Goal: Information Seeking & Learning: Learn about a topic

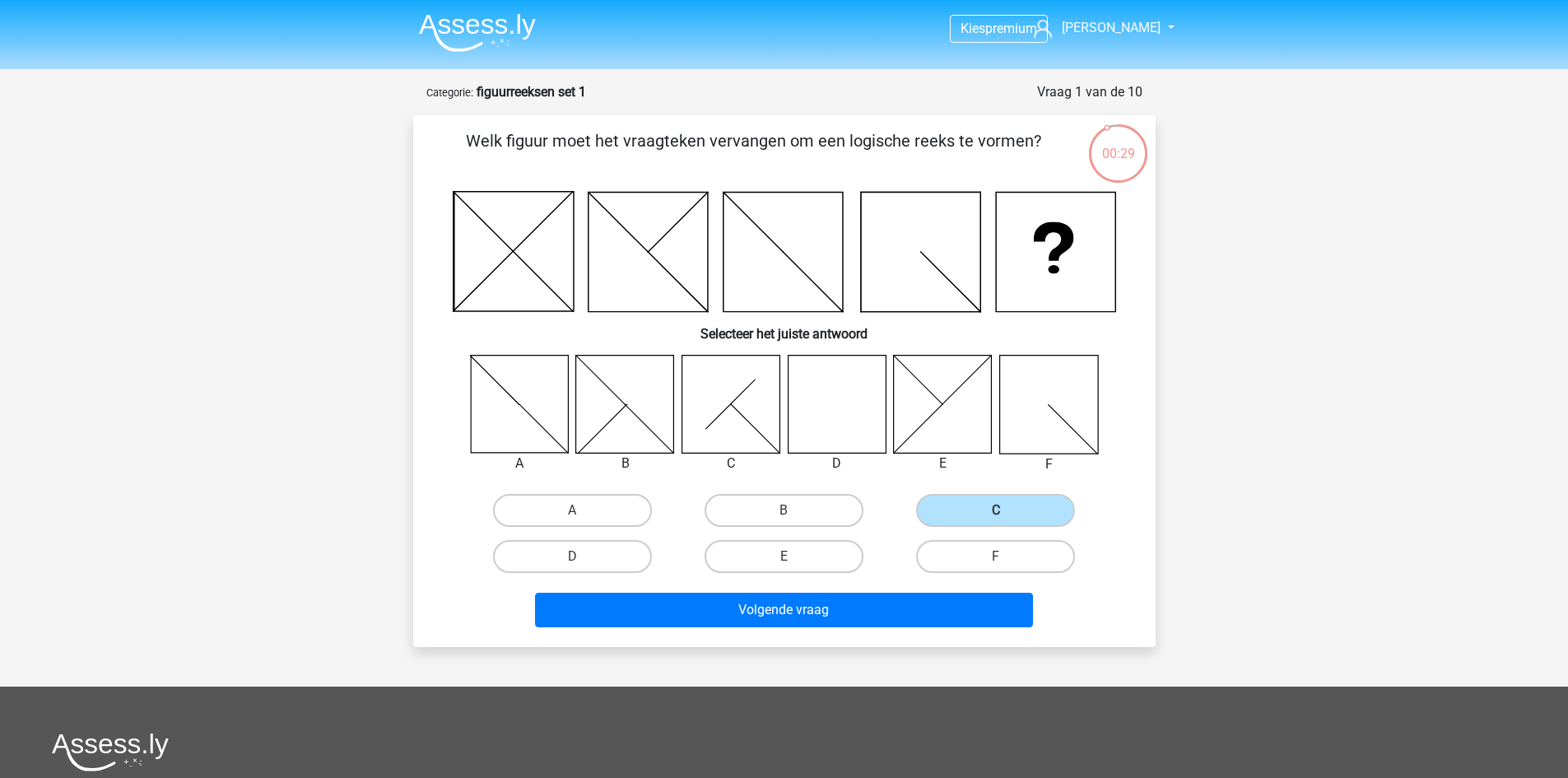
click at [488, 40] on img at bounding box center [477, 33] width 117 height 39
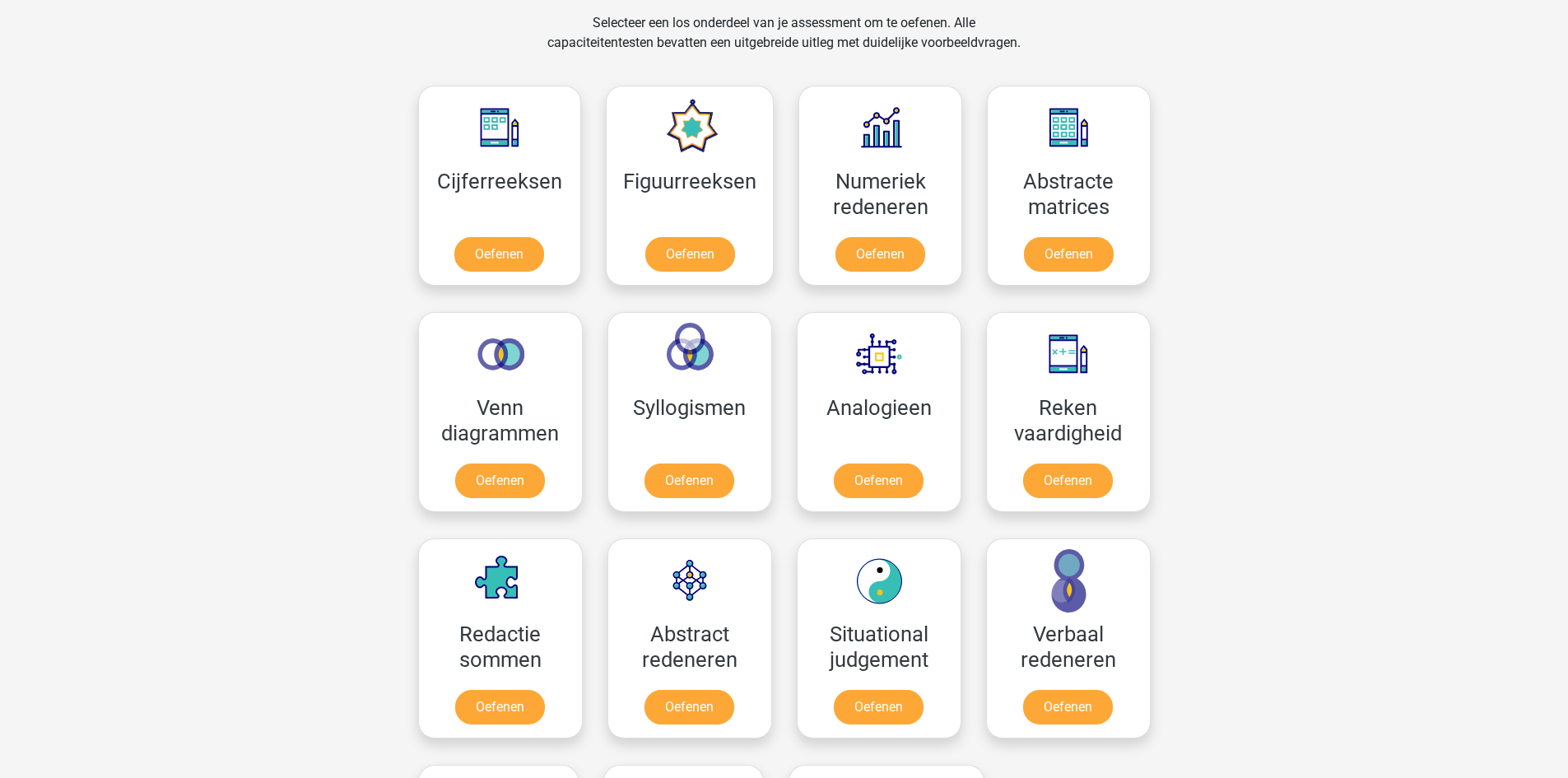
scroll to position [659, 0]
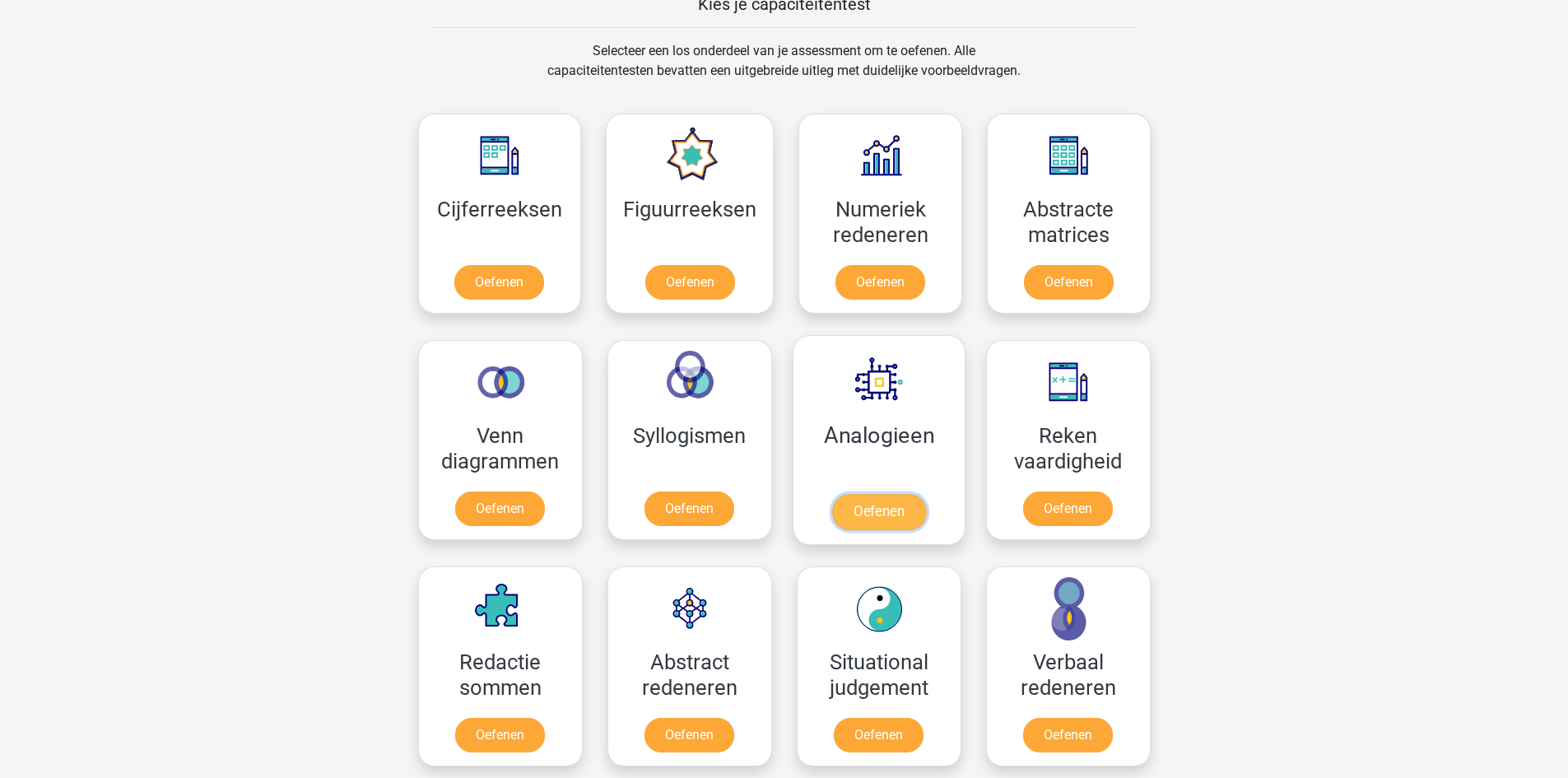
click at [880, 494] on link "Oefenen" at bounding box center [877, 512] width 94 height 36
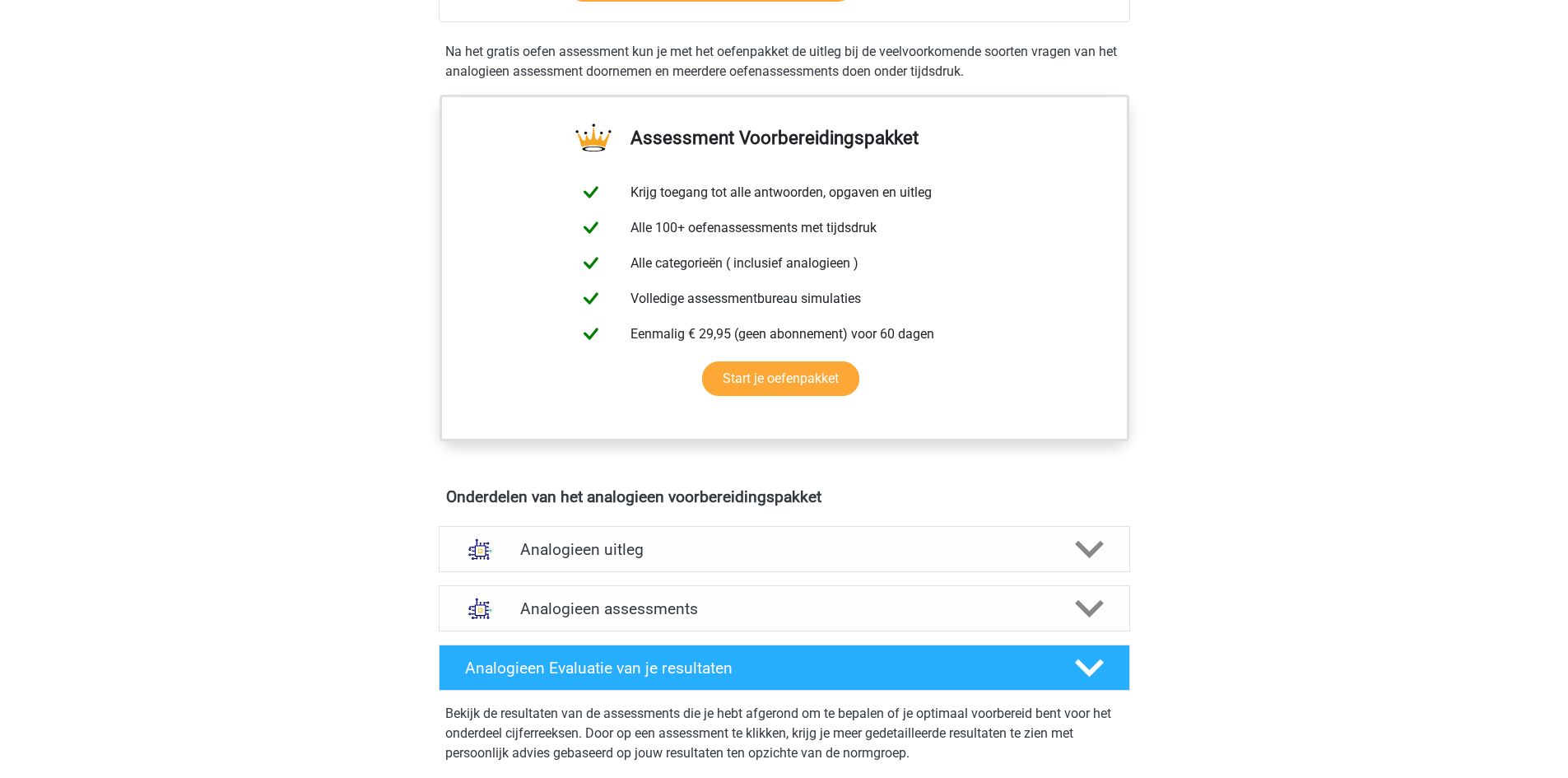
scroll to position [494, 0]
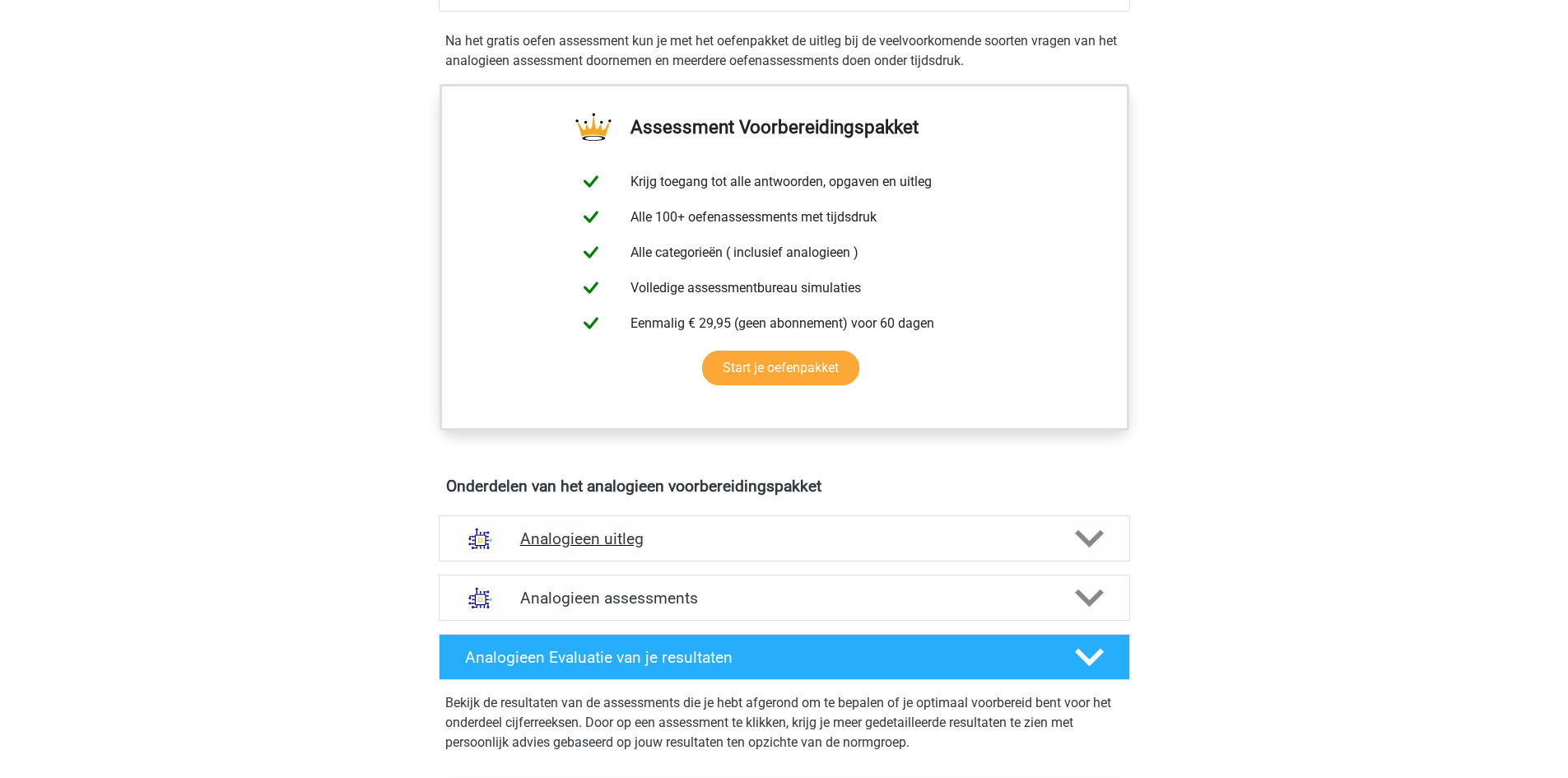
click at [786, 540] on h4 "Analogieen uitleg" at bounding box center [784, 539] width 528 height 19
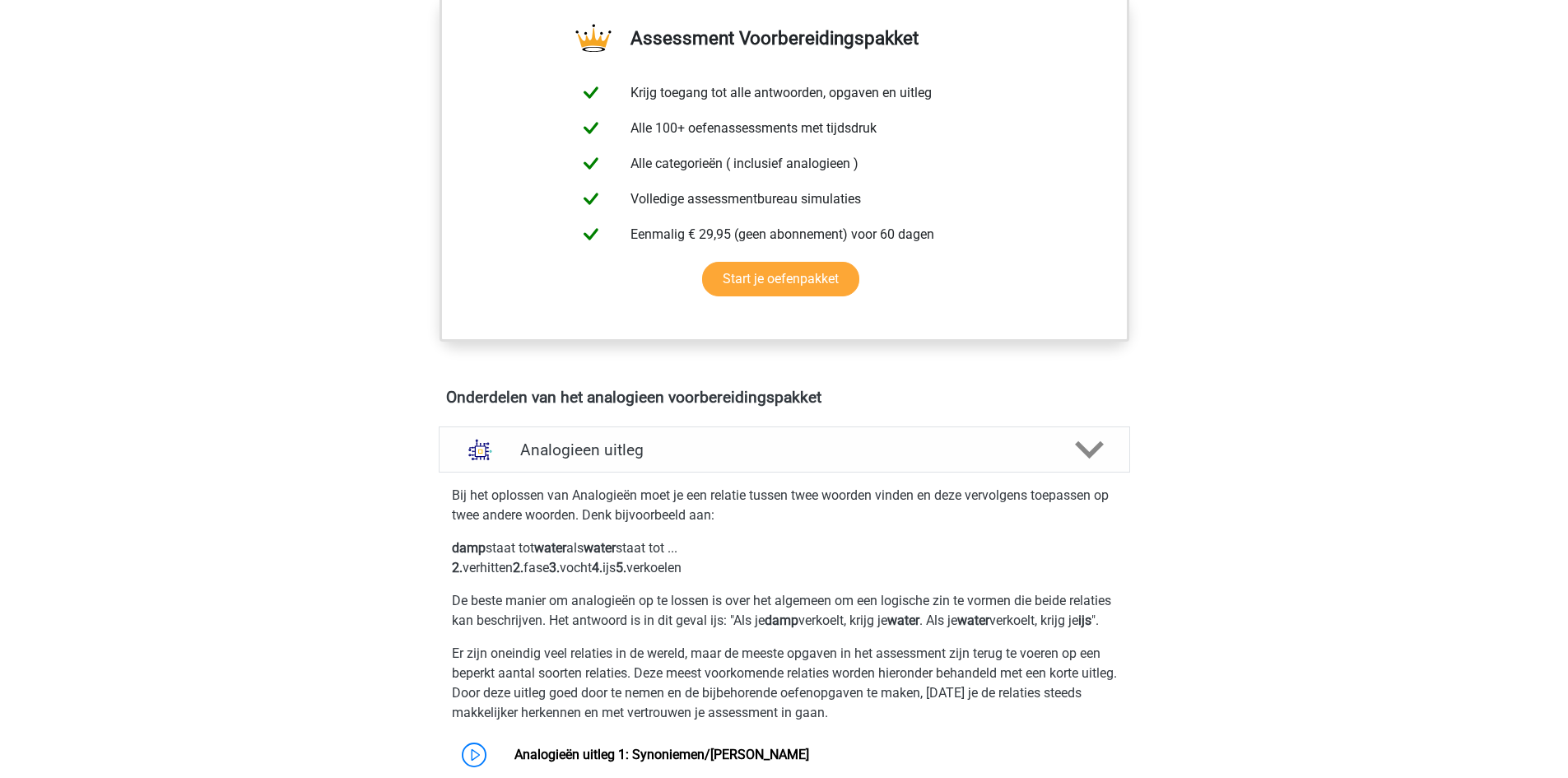
scroll to position [577, 0]
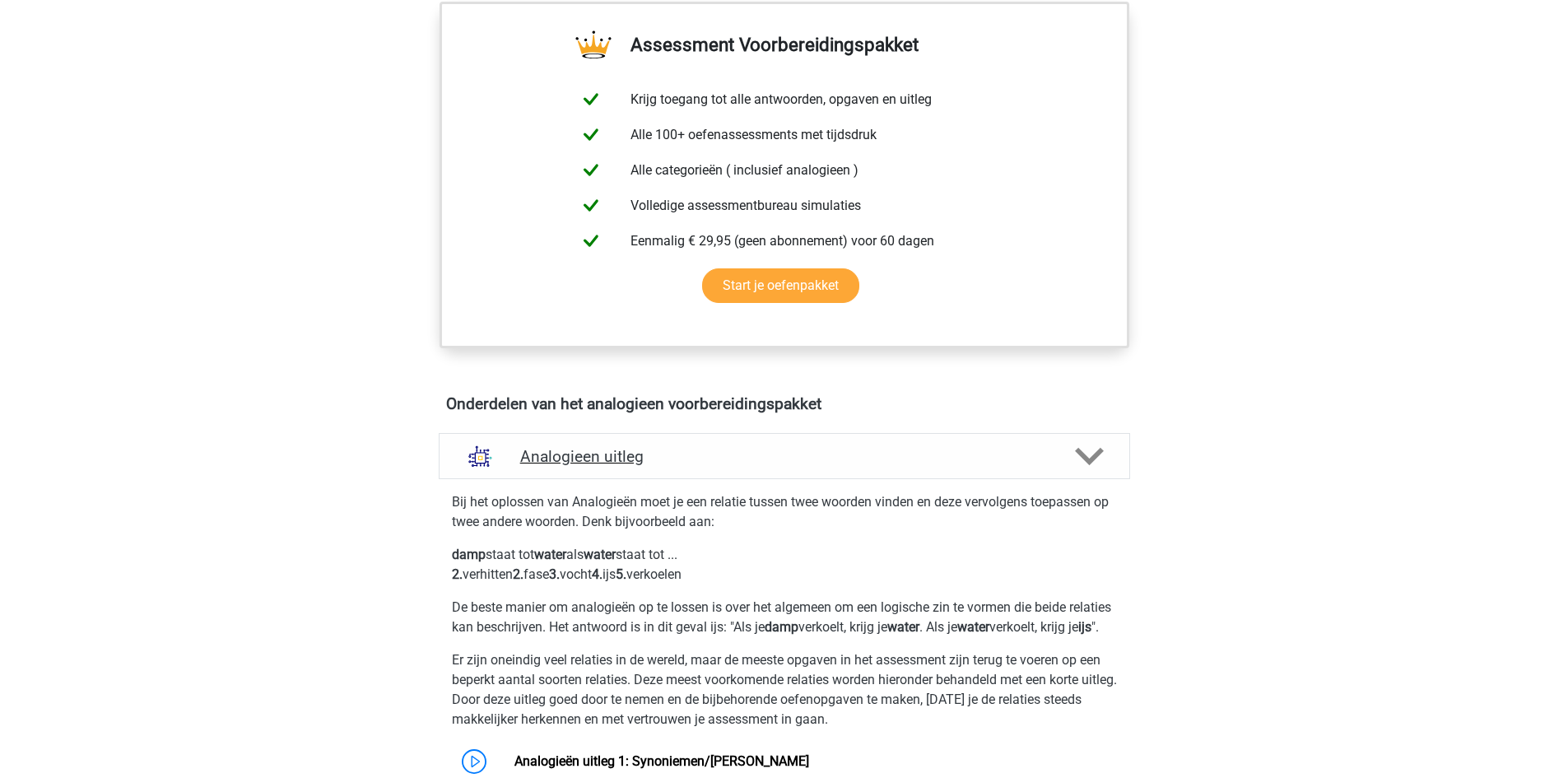
click at [1084, 454] on polygon at bounding box center [1089, 457] width 29 height 18
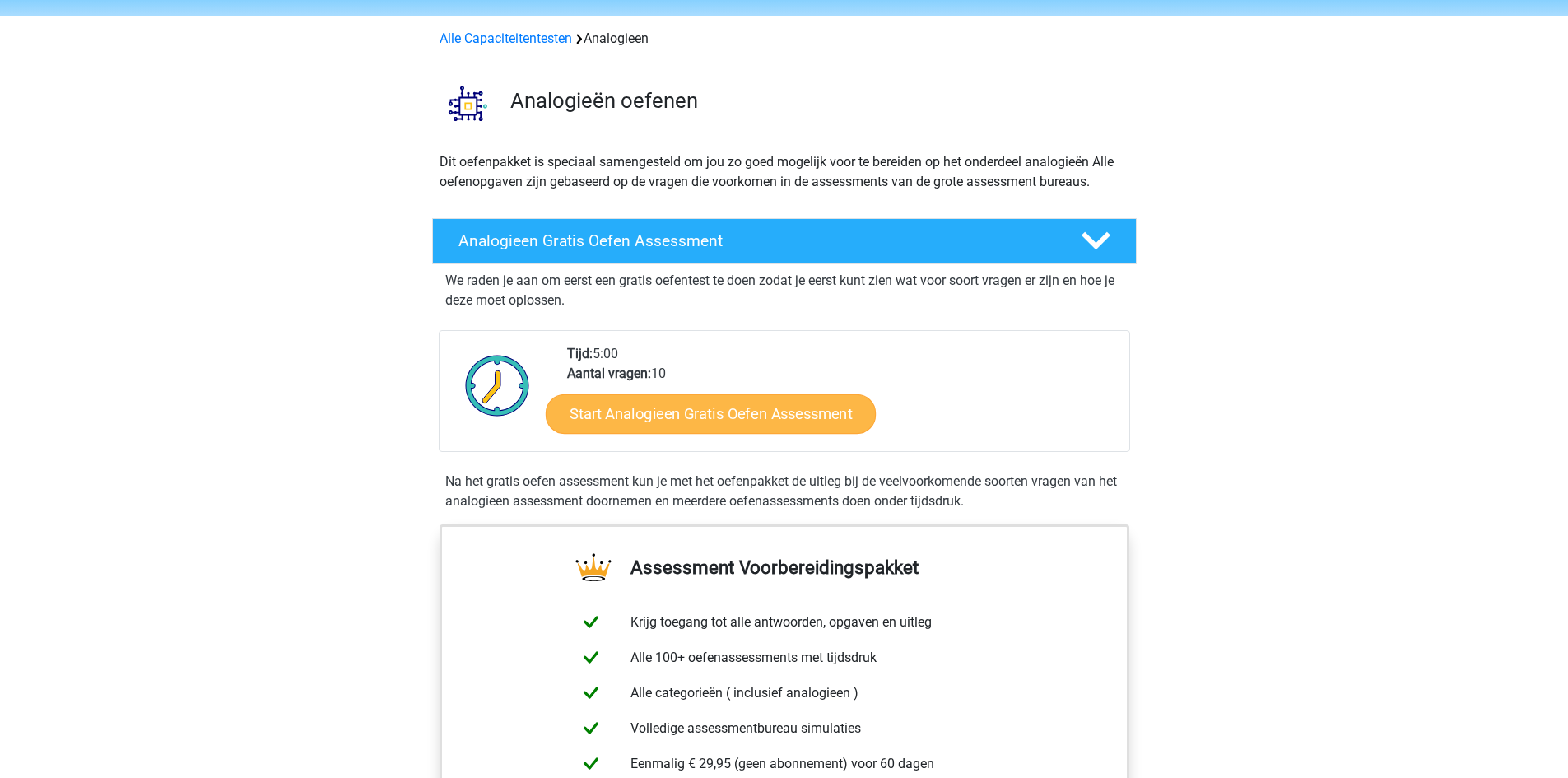
scroll to position [82, 0]
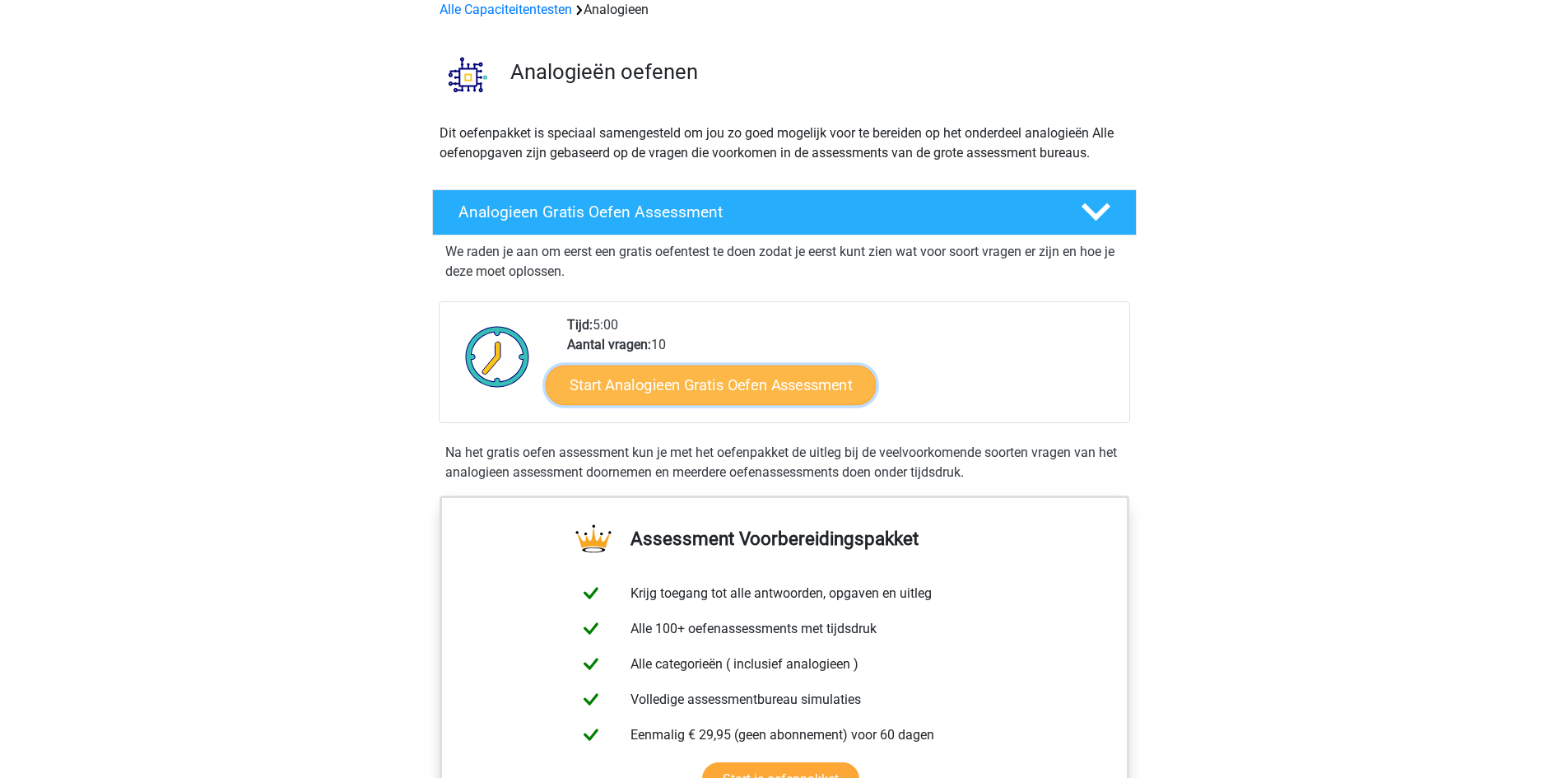
click at [756, 381] on link "Start Analogieen Gratis Oefen Assessment" at bounding box center [710, 384] width 330 height 40
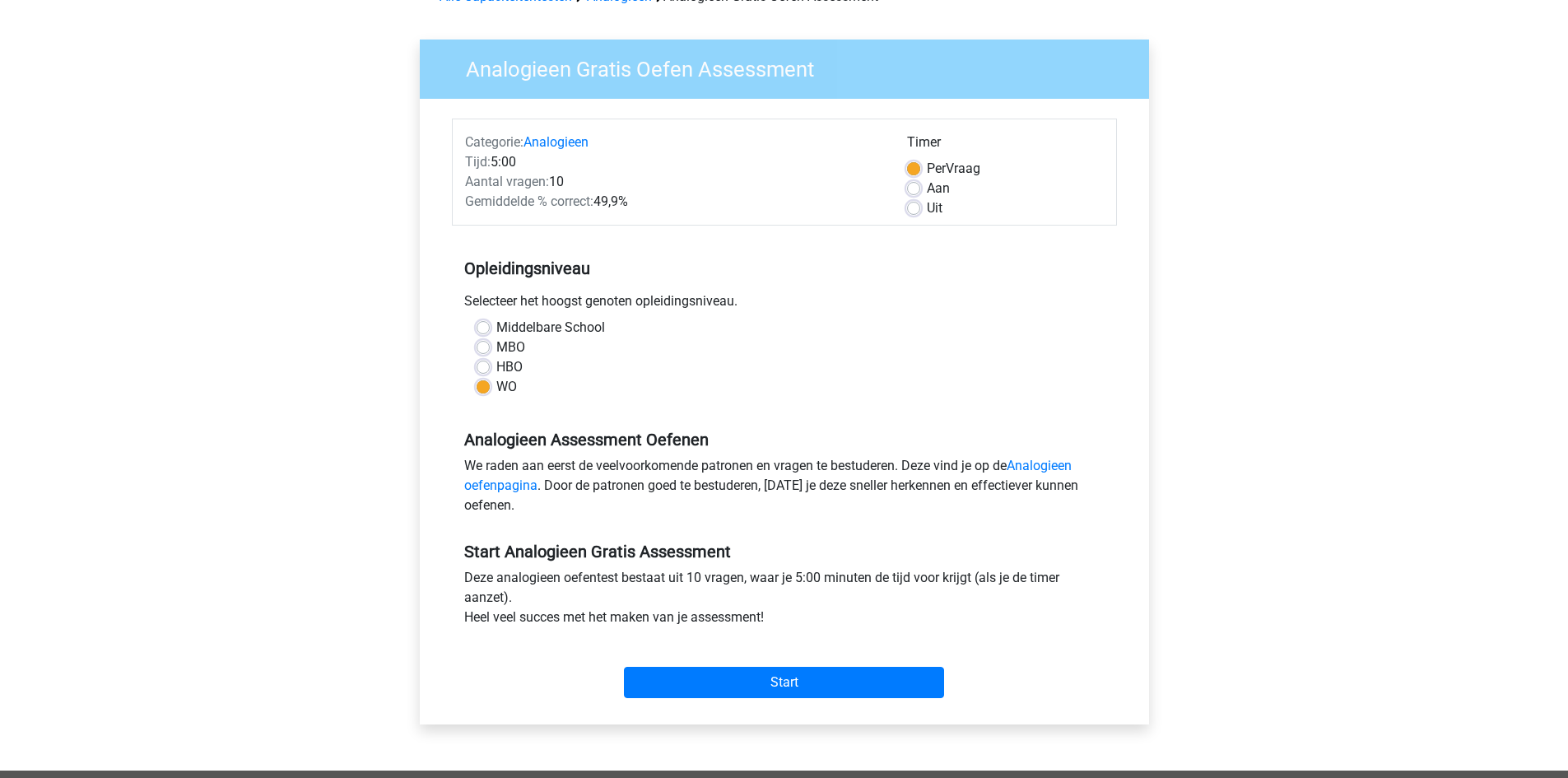
scroll to position [82, 0]
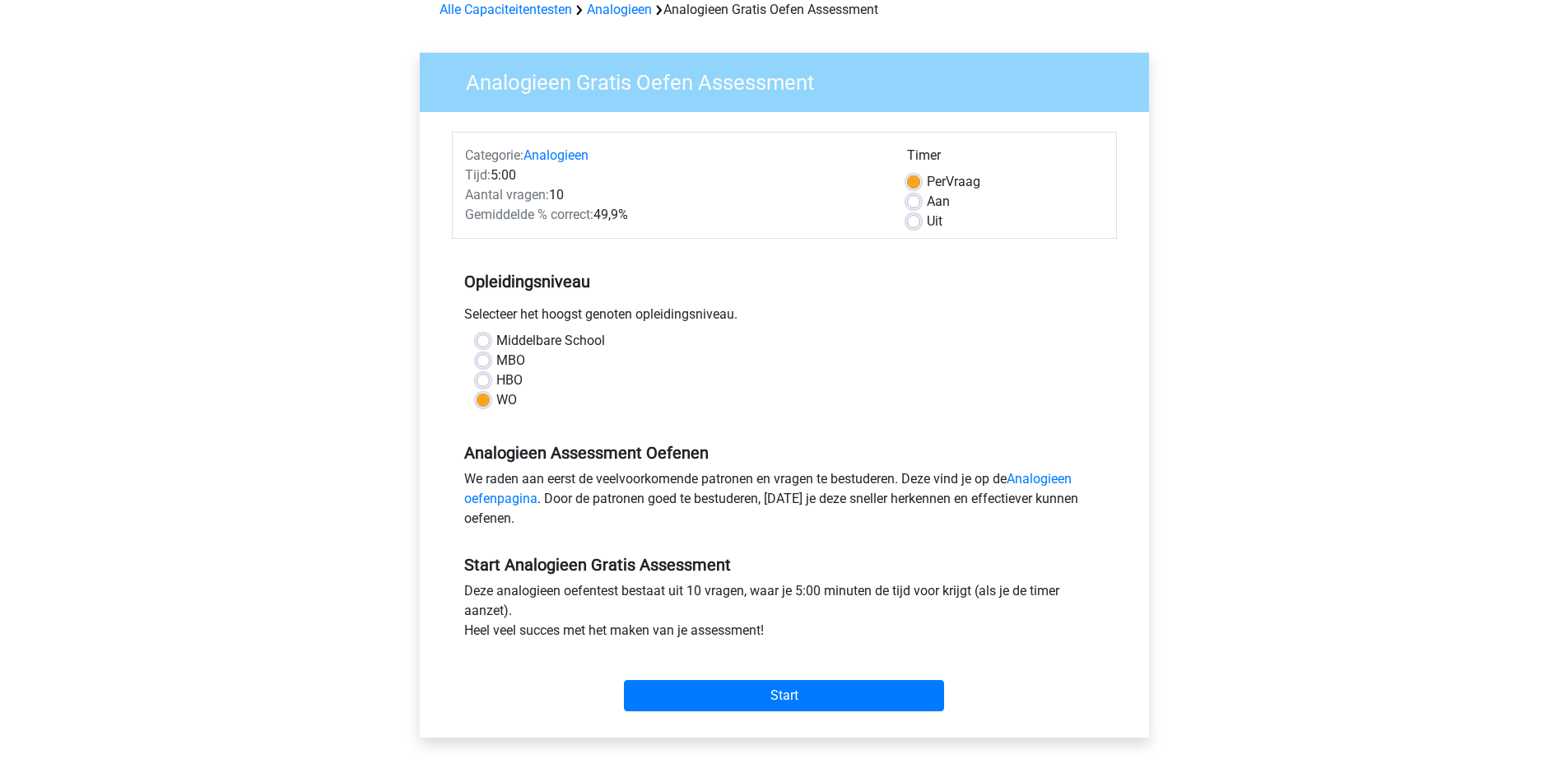
click at [927, 225] on label "Uit" at bounding box center [934, 222] width 15 height 19
click at [912, 225] on input "Uit" at bounding box center [914, 220] width 14 height 16
radio input "true"
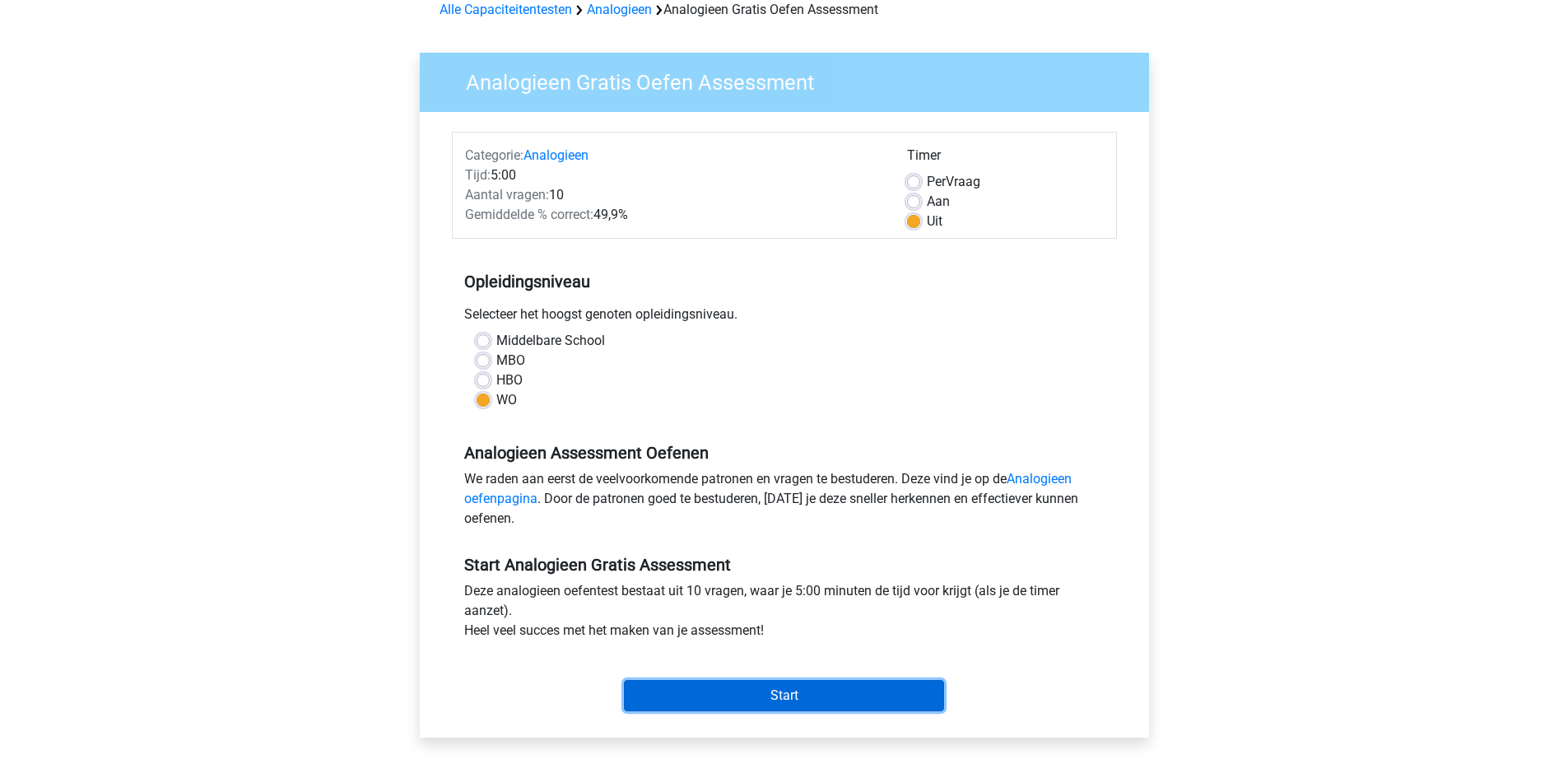
click at [798, 694] on input "Start" at bounding box center [784, 696] width 320 height 31
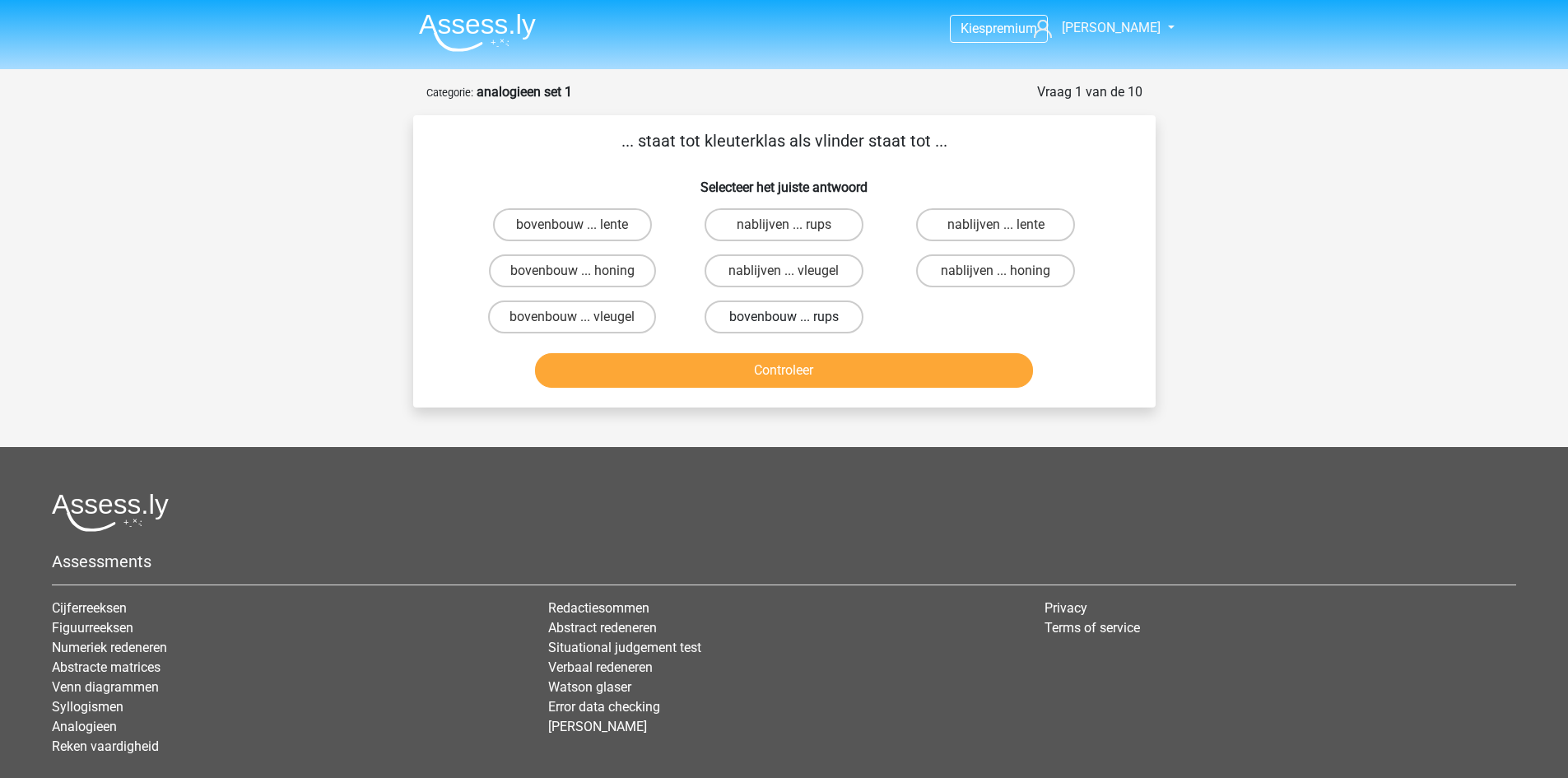
click at [774, 317] on label "bovenbouw ... rups" at bounding box center [784, 317] width 159 height 33
click at [784, 317] on input "bovenbouw ... rups" at bounding box center [788, 322] width 11 height 11
radio input "true"
click at [843, 357] on button "Controleer" at bounding box center [784, 371] width 498 height 35
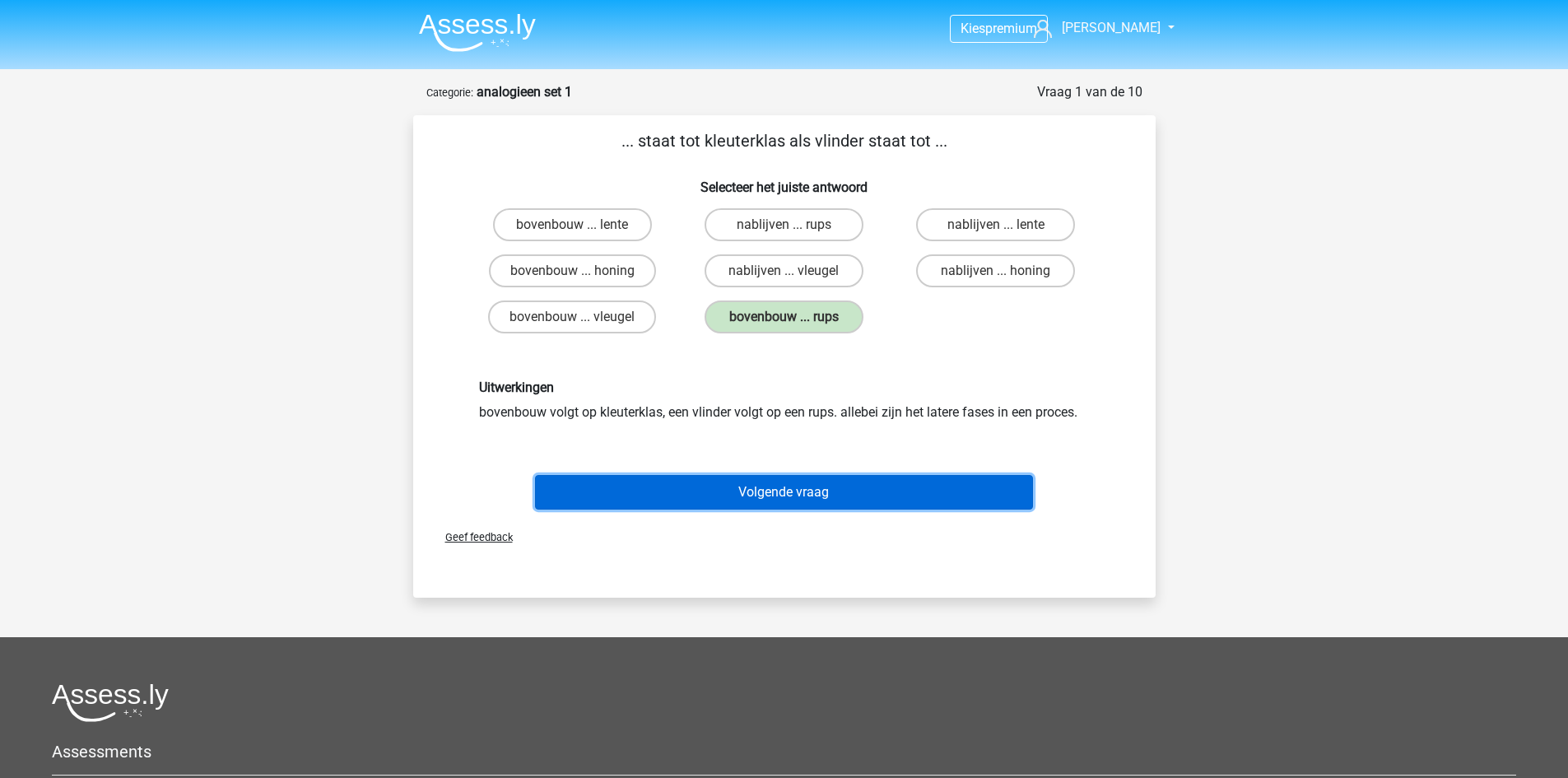
click at [822, 490] on button "Volgende vraag" at bounding box center [784, 493] width 498 height 35
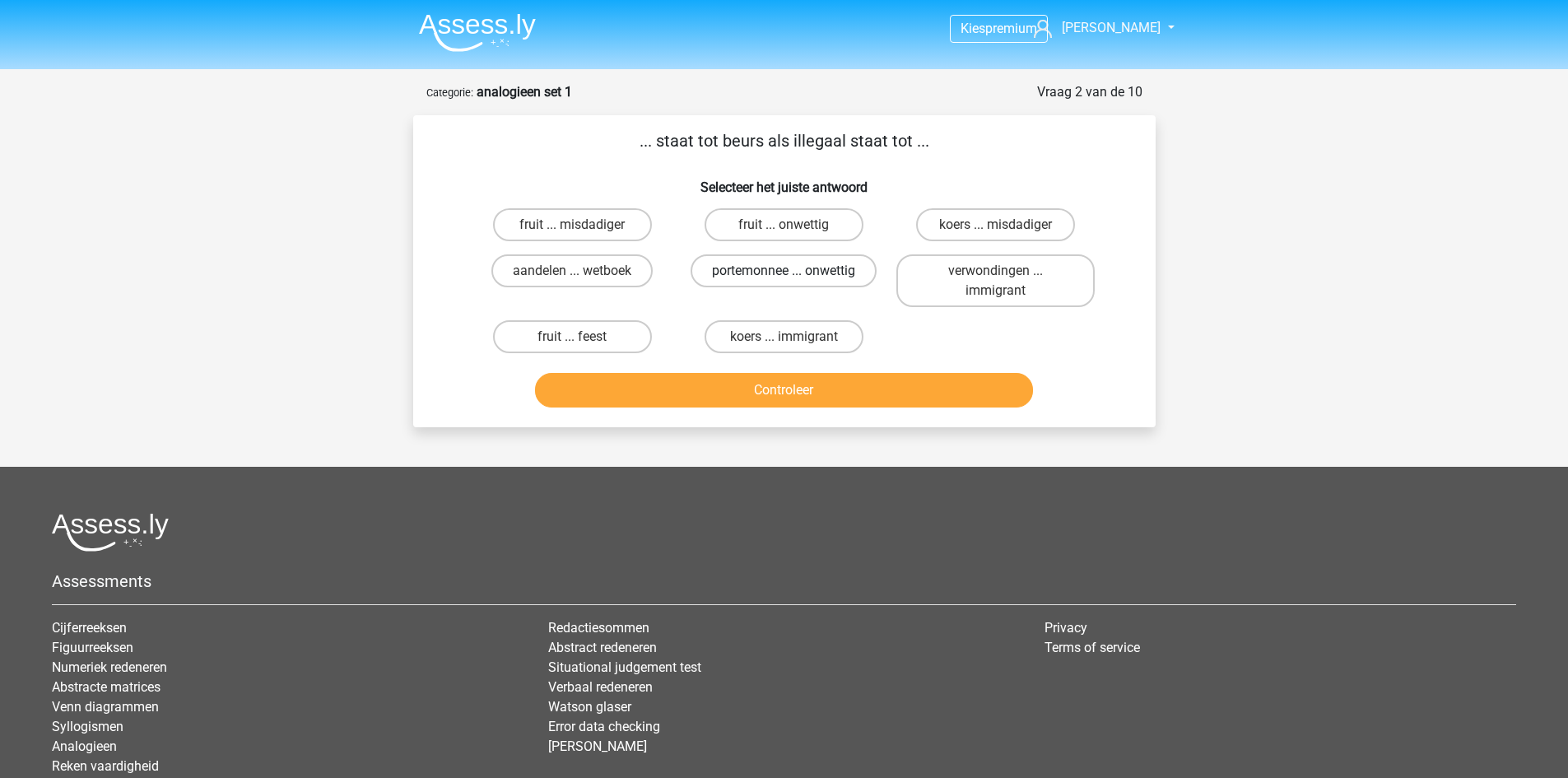
click at [831, 263] on label "portemonnee ... onwettig" at bounding box center [784, 271] width 186 height 33
click at [794, 271] on input "portemonnee ... onwettig" at bounding box center [788, 276] width 11 height 11
radio input "true"
click at [846, 395] on button "Controleer" at bounding box center [784, 390] width 498 height 35
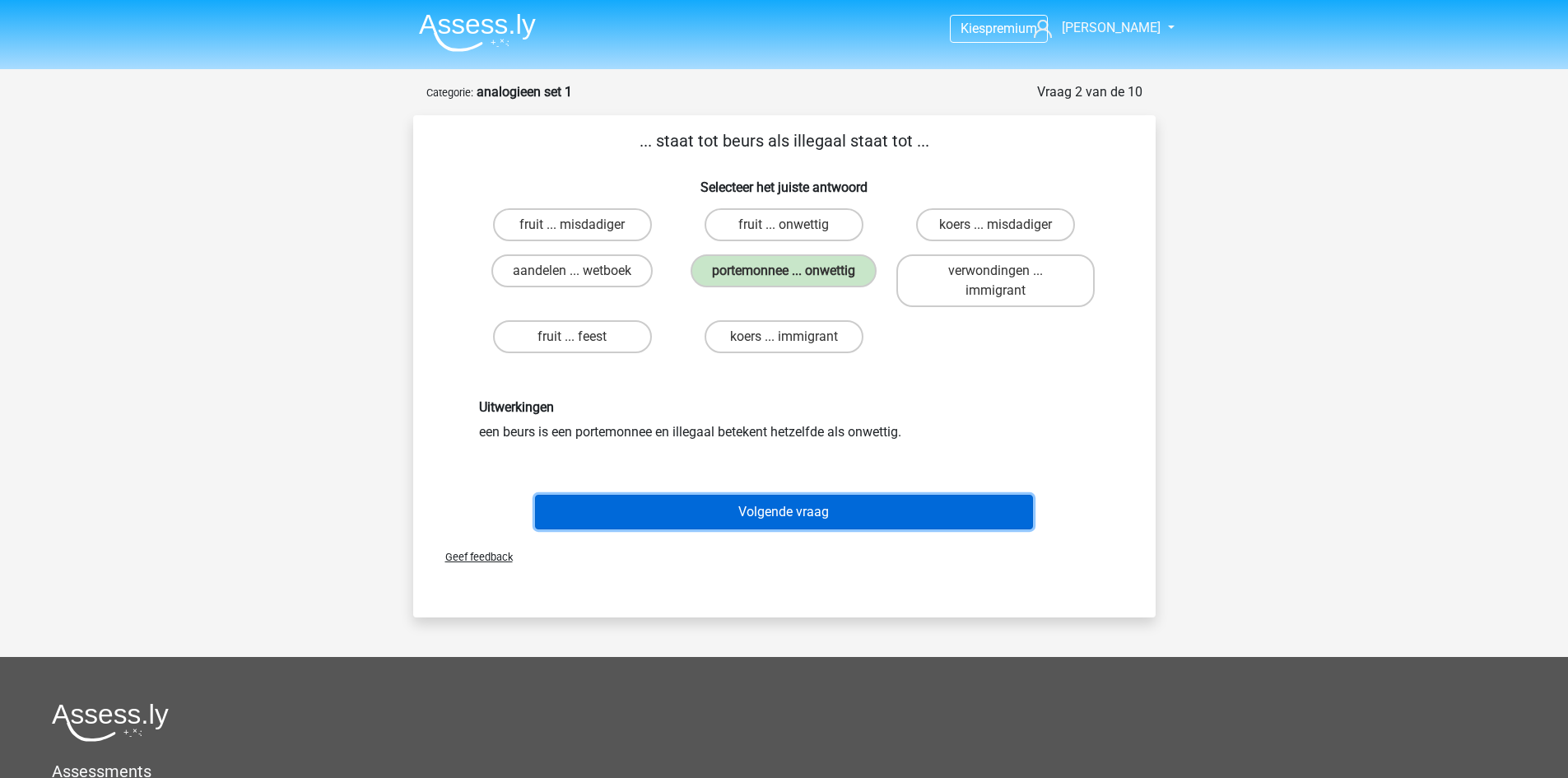
click at [794, 517] on button "Volgende vraag" at bounding box center [784, 512] width 498 height 35
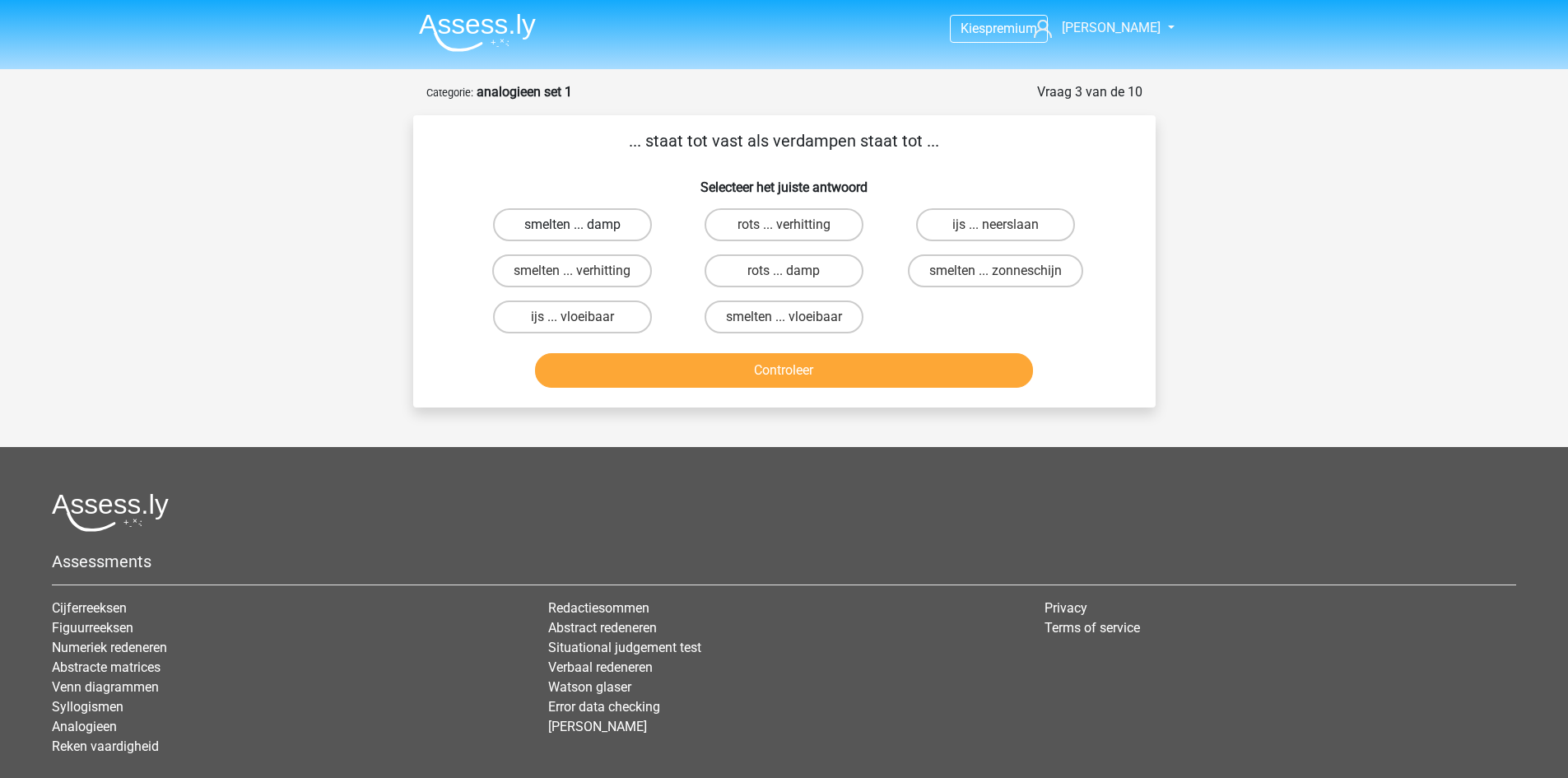
click at [610, 223] on label "smelten ... damp" at bounding box center [573, 224] width 159 height 33
click at [582, 224] on input "smelten ... damp" at bounding box center [577, 229] width 11 height 11
radio input "true"
click at [555, 158] on div "... staat tot vast als verdampen staat tot ... Selecteer het juiste antwoord sm…" at bounding box center [784, 261] width 729 height 266
click at [596, 267] on label "smelten ... verhitting" at bounding box center [572, 271] width 160 height 33
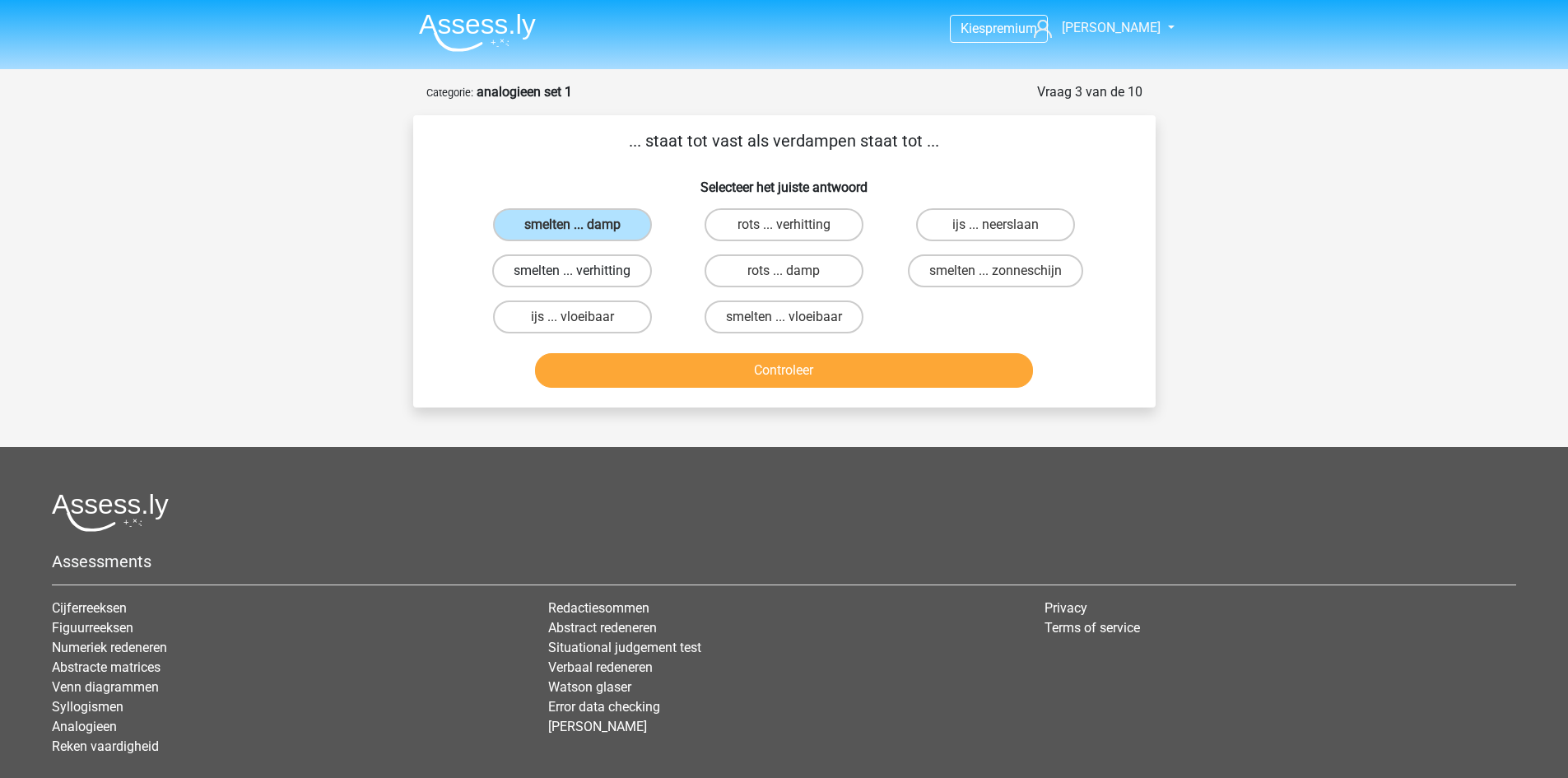
click at [582, 271] on input "smelten ... verhitting" at bounding box center [577, 276] width 11 height 11
radio input "true"
click at [843, 368] on button "Controleer" at bounding box center [784, 371] width 498 height 35
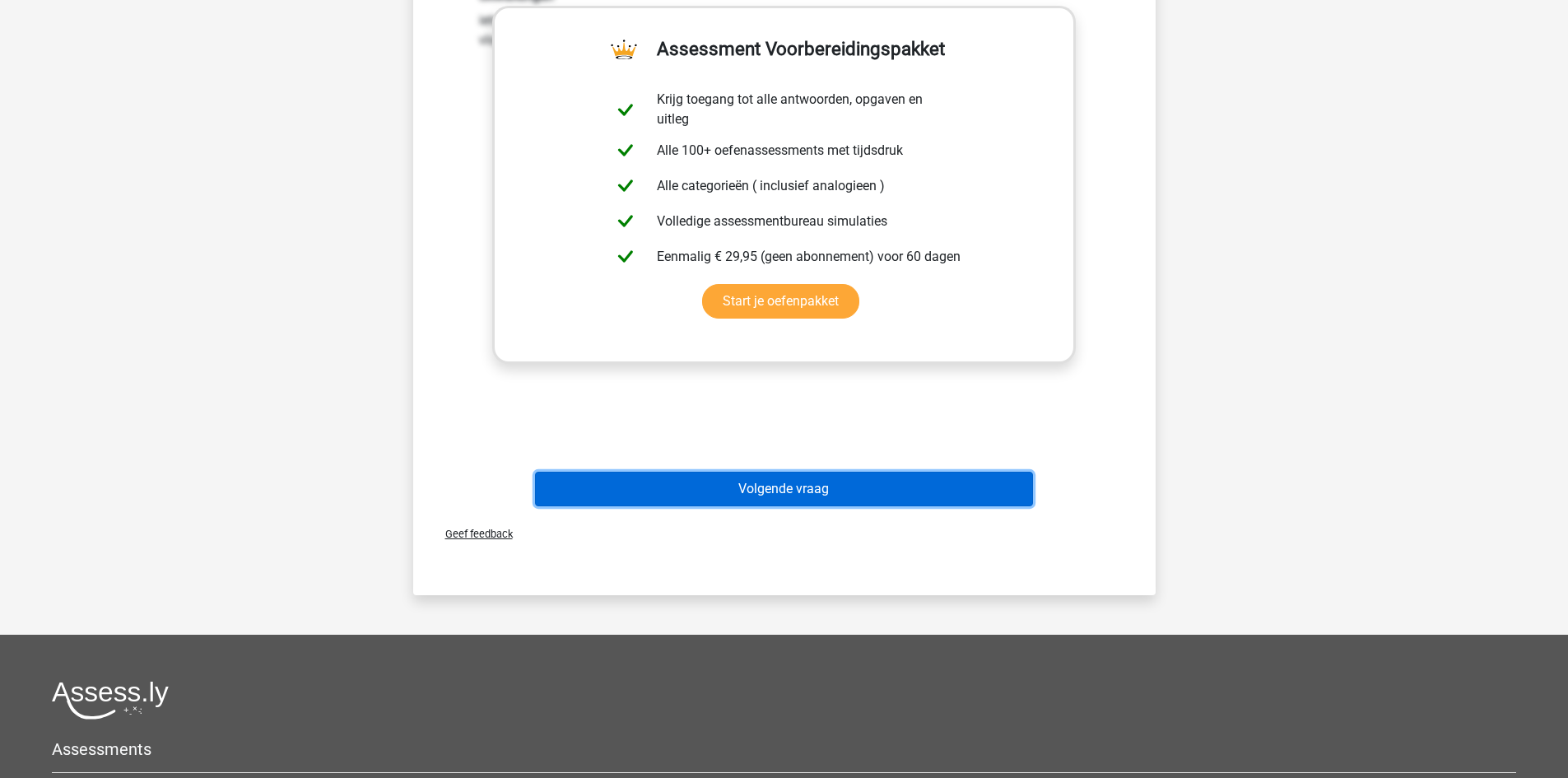
click at [784, 494] on button "Volgende vraag" at bounding box center [784, 490] width 498 height 35
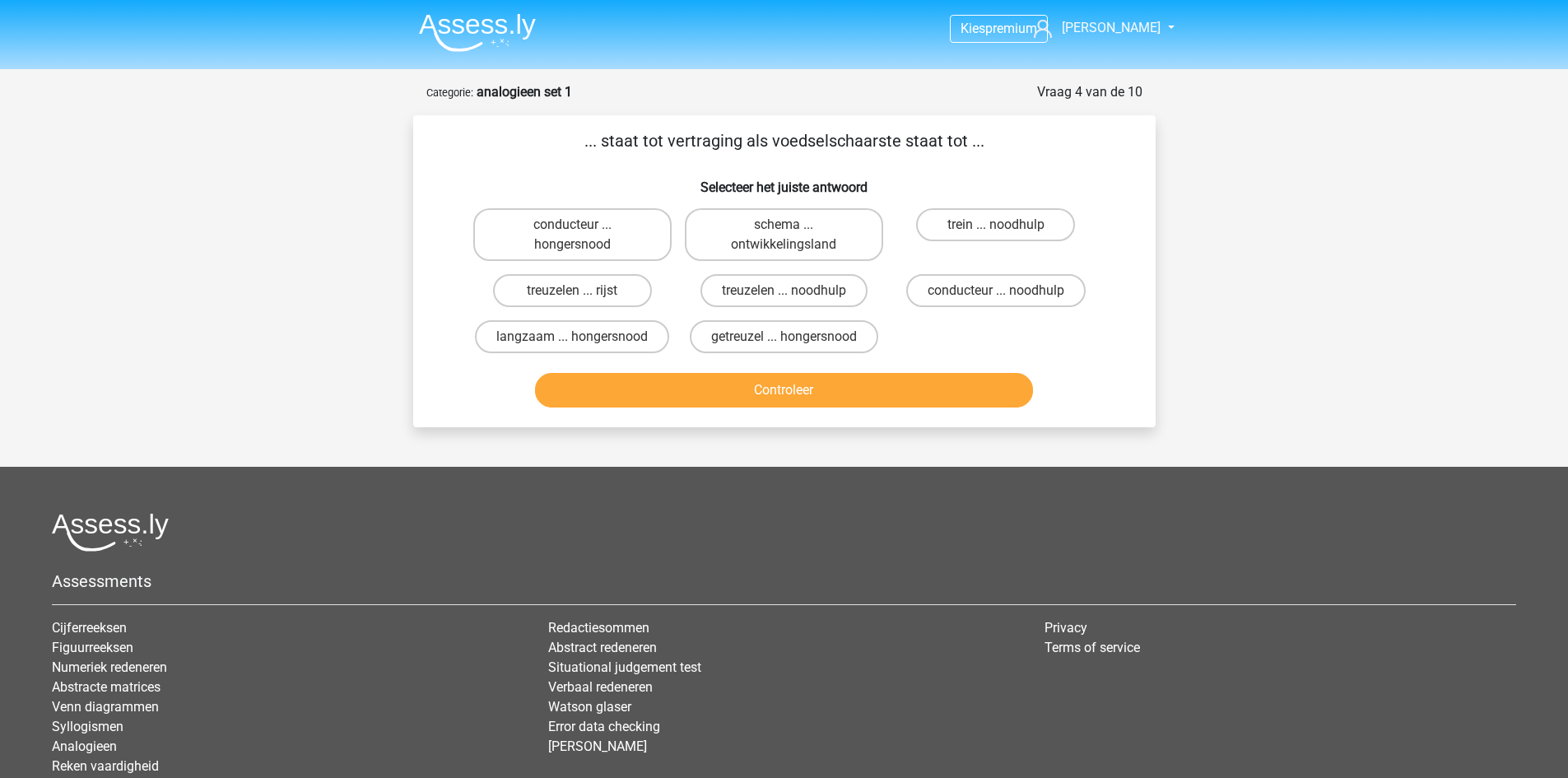
click at [785, 342] on input "getreuzel ... hongersnood" at bounding box center [788, 342] width 11 height 11
radio input "true"
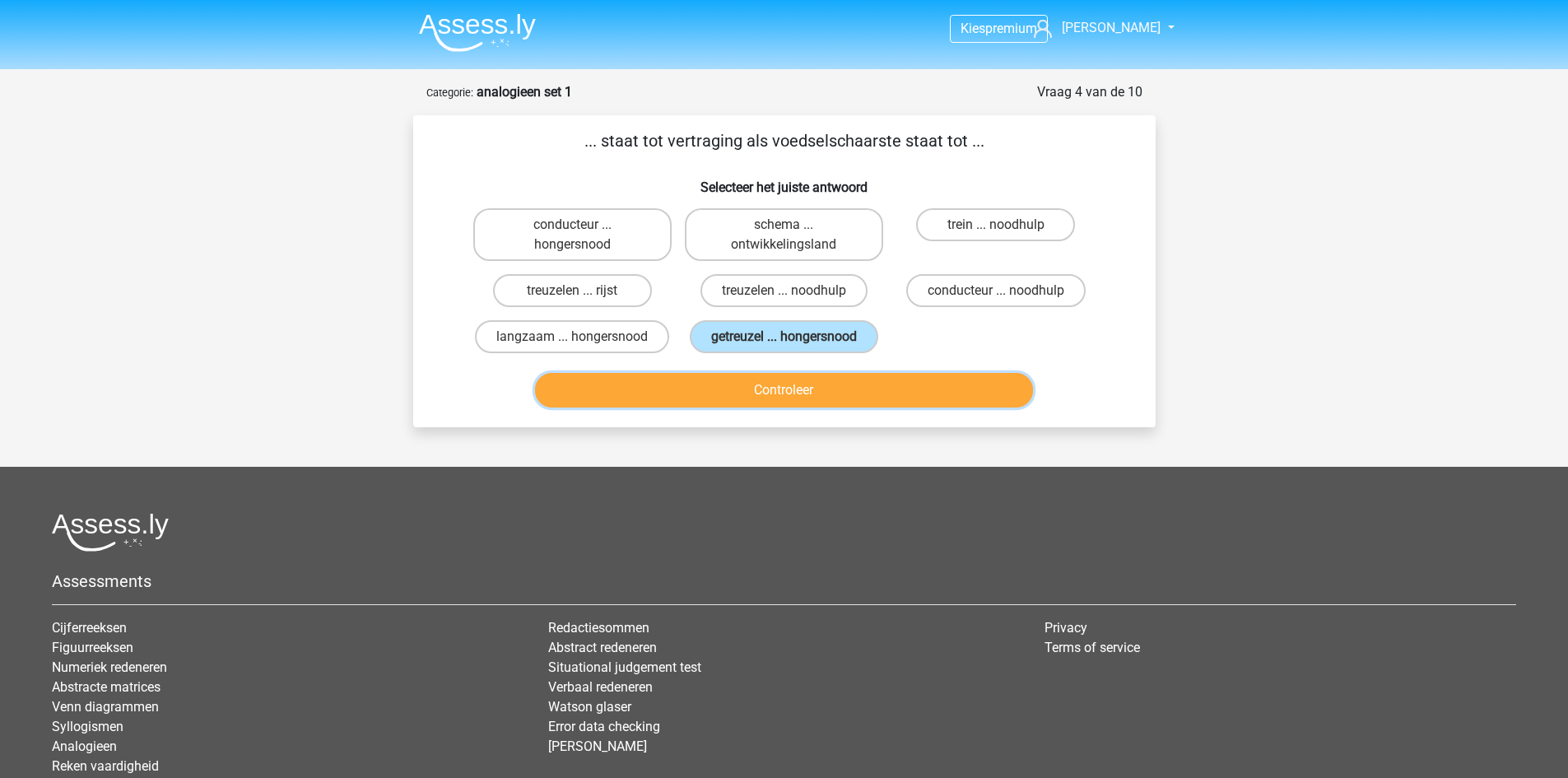
click at [815, 401] on button "Controleer" at bounding box center [784, 390] width 498 height 35
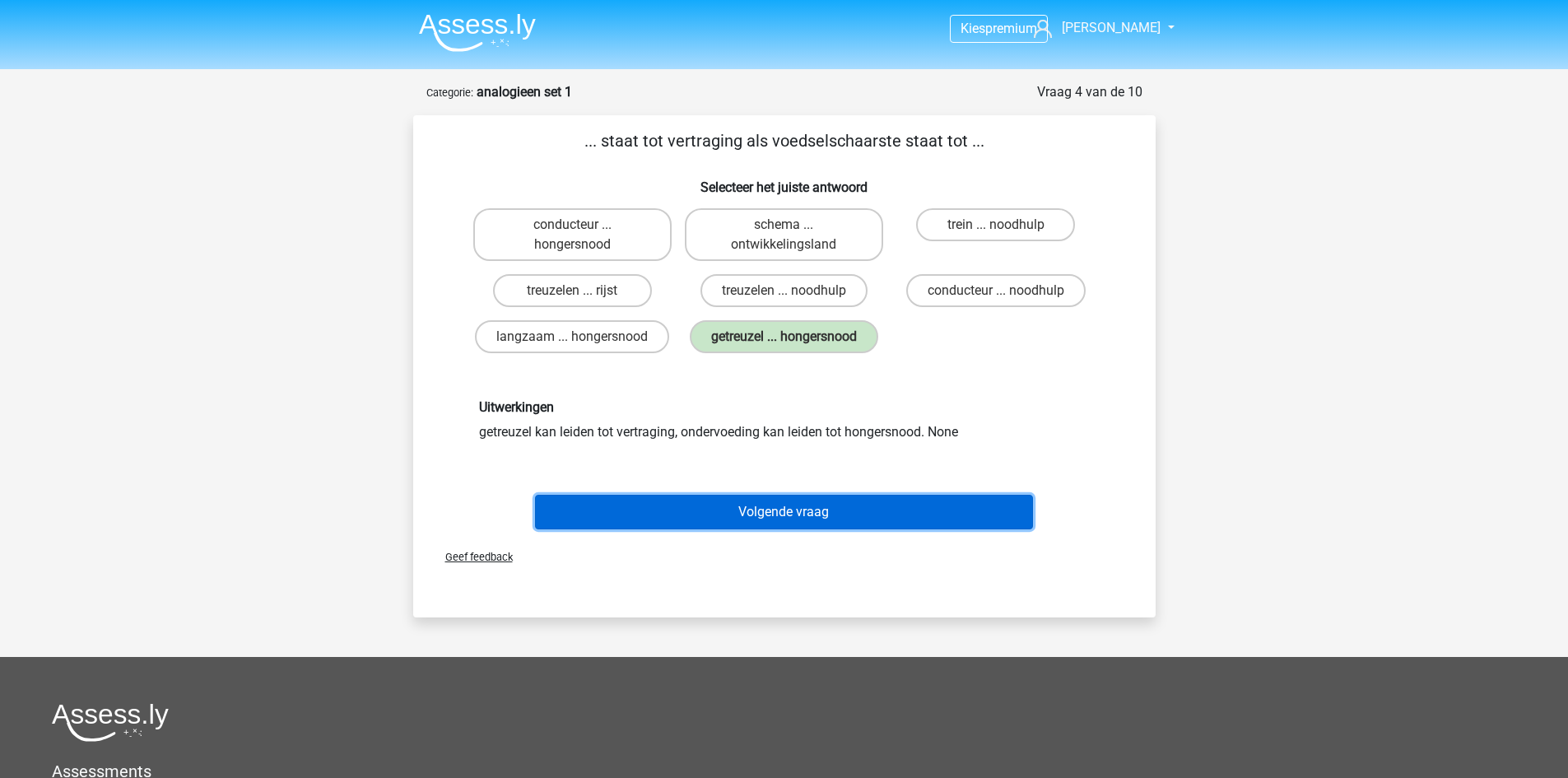
click at [819, 517] on button "Volgende vraag" at bounding box center [784, 512] width 498 height 35
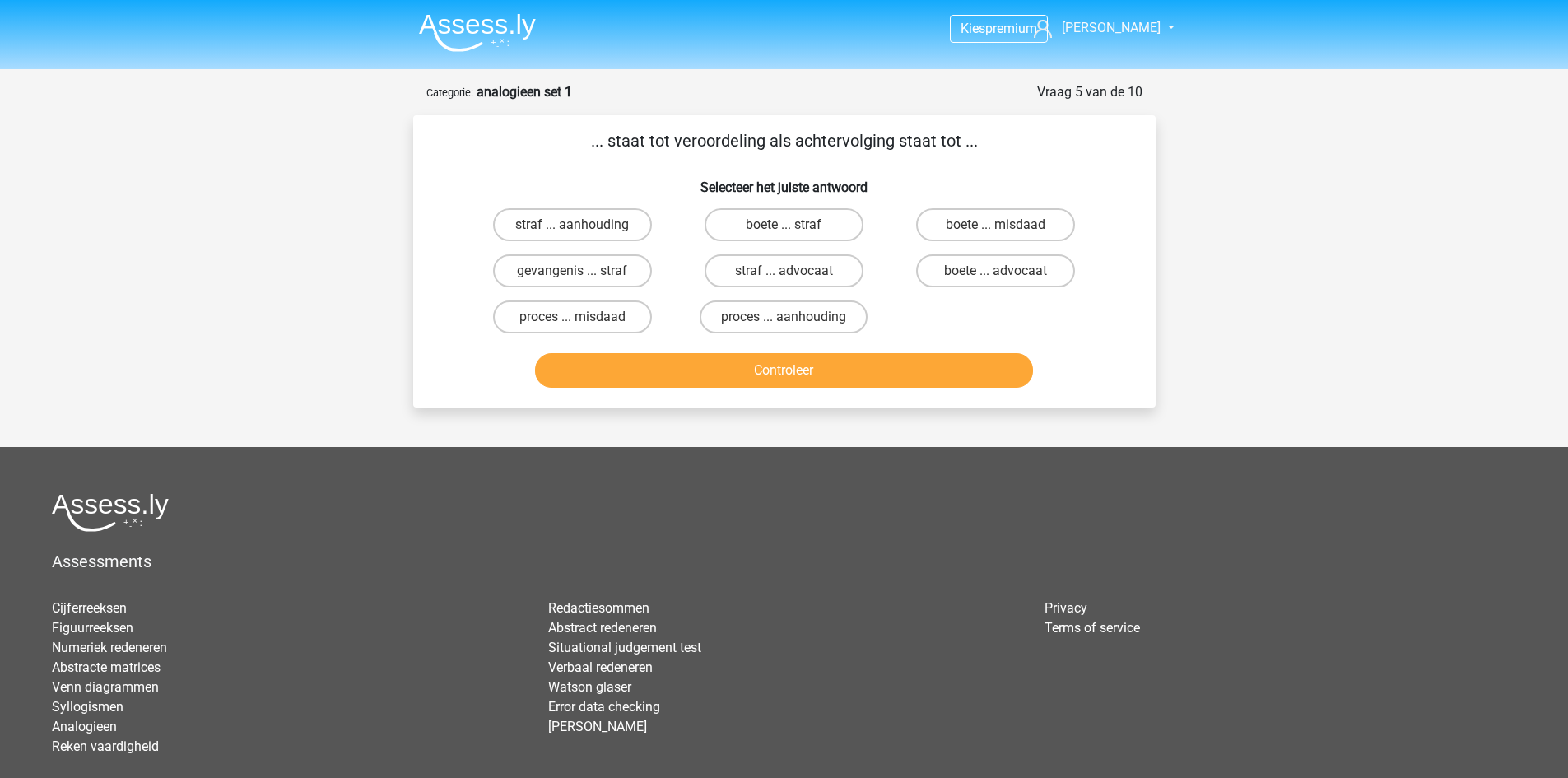
click at [794, 317] on input "proces ... aanhouding" at bounding box center [788, 322] width 11 height 11
radio input "true"
click at [834, 362] on button "Controleer" at bounding box center [784, 371] width 498 height 35
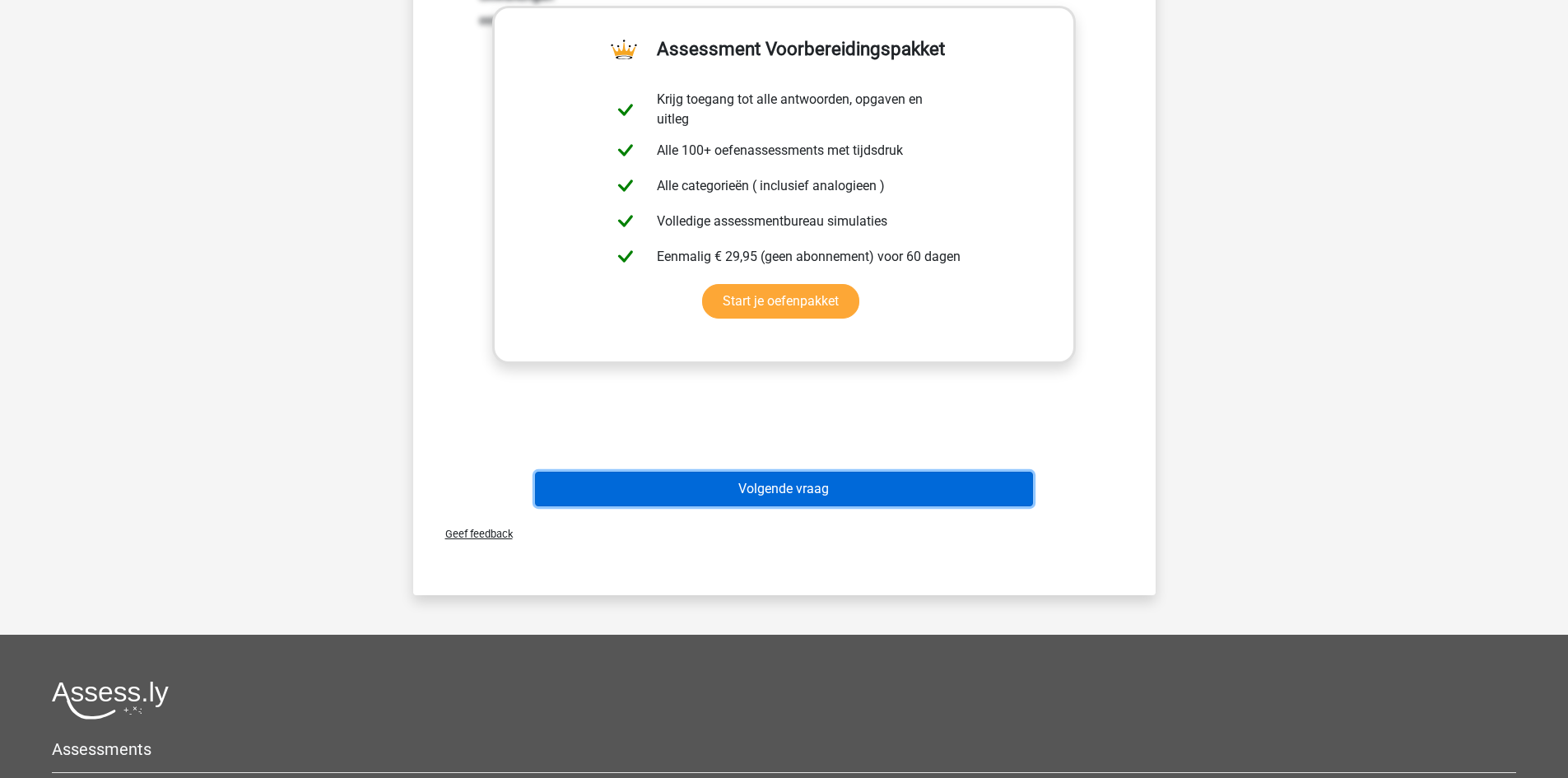
click at [784, 500] on button "Volgende vraag" at bounding box center [784, 490] width 498 height 35
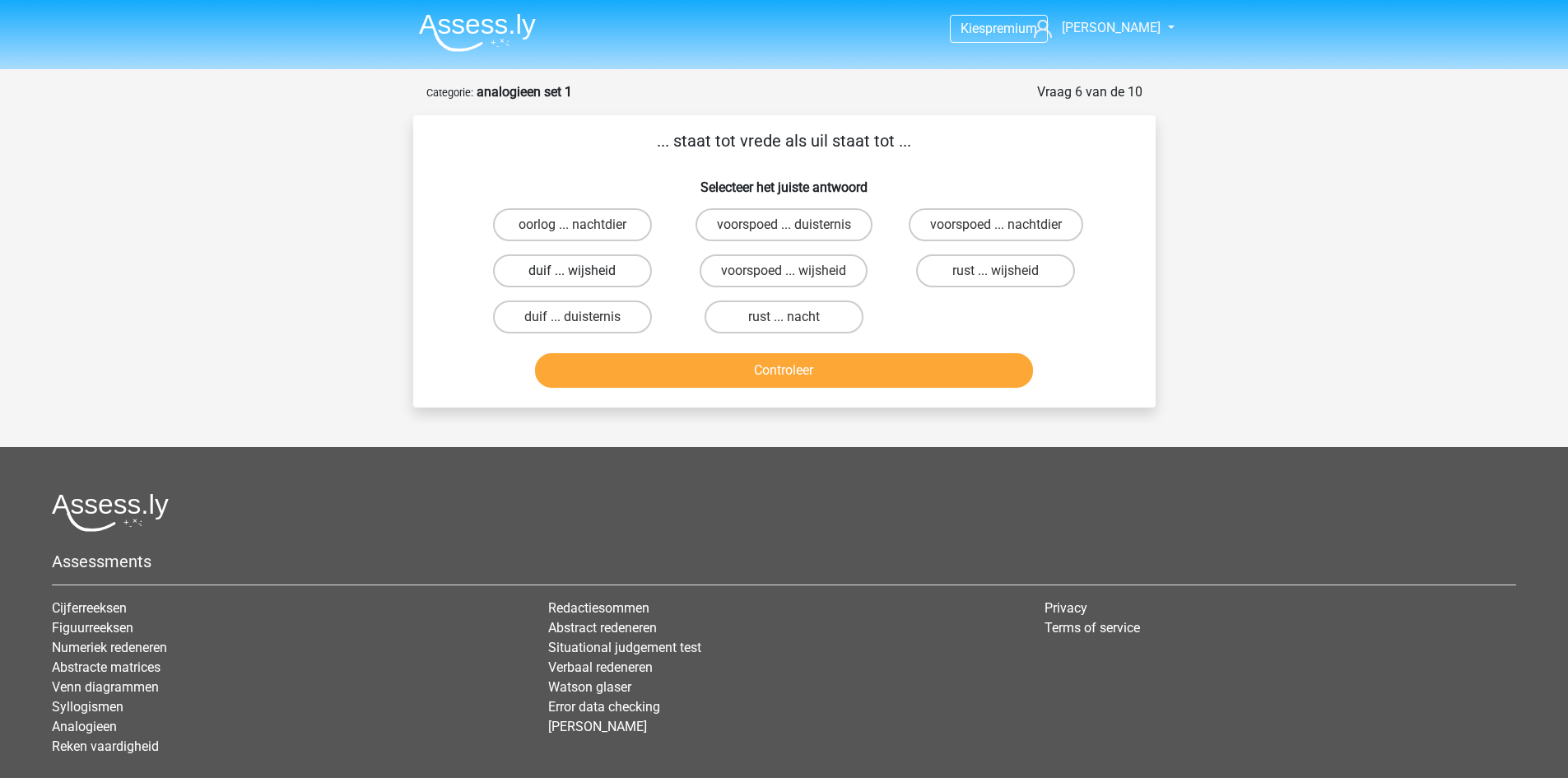
click at [585, 272] on label "duif ... wijsheid" at bounding box center [573, 271] width 159 height 33
click at [582, 272] on input "duif ... wijsheid" at bounding box center [577, 276] width 11 height 11
radio input "true"
click at [799, 376] on button "Controleer" at bounding box center [784, 371] width 498 height 35
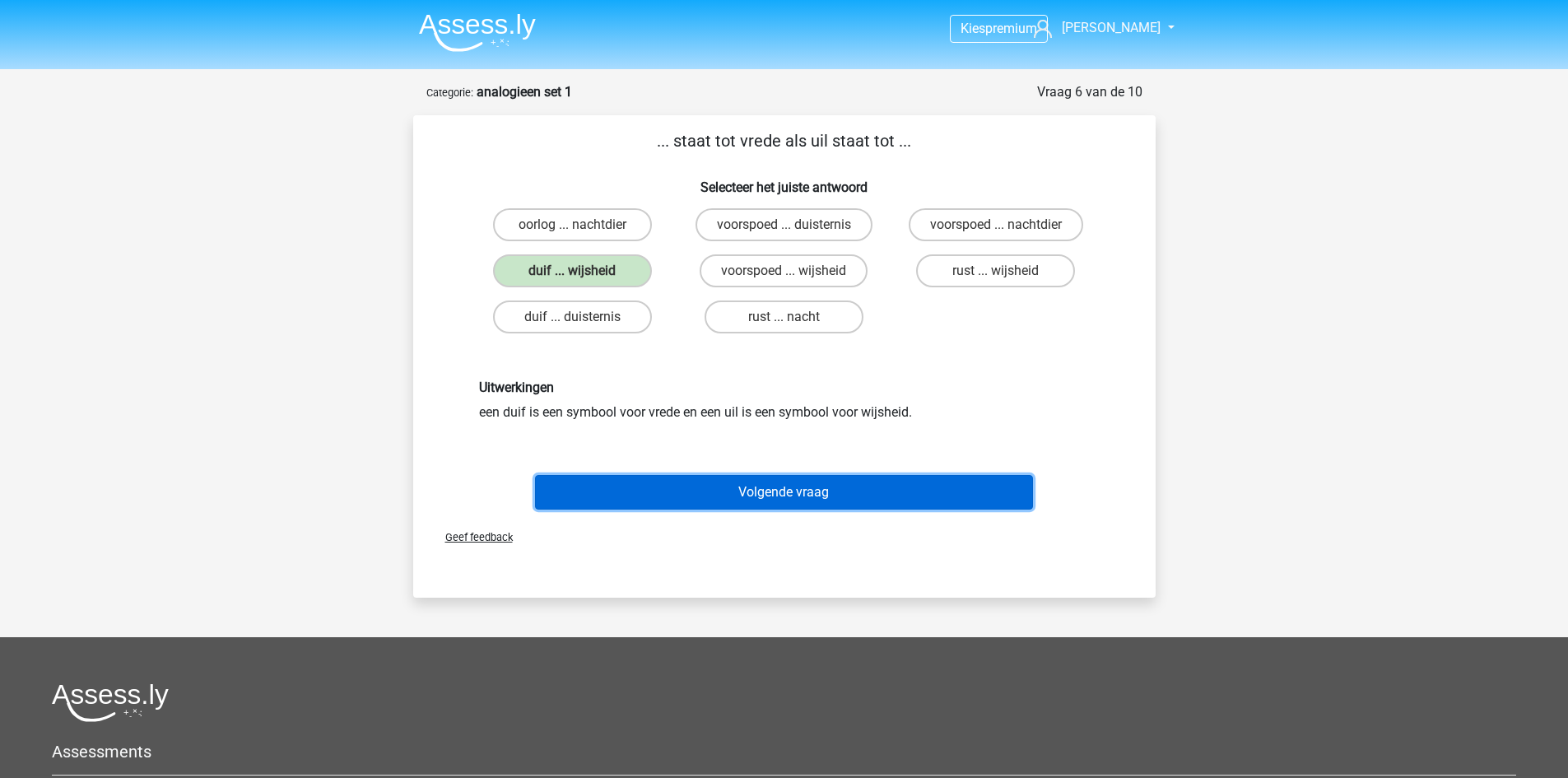
click at [798, 490] on button "Volgende vraag" at bounding box center [784, 493] width 498 height 35
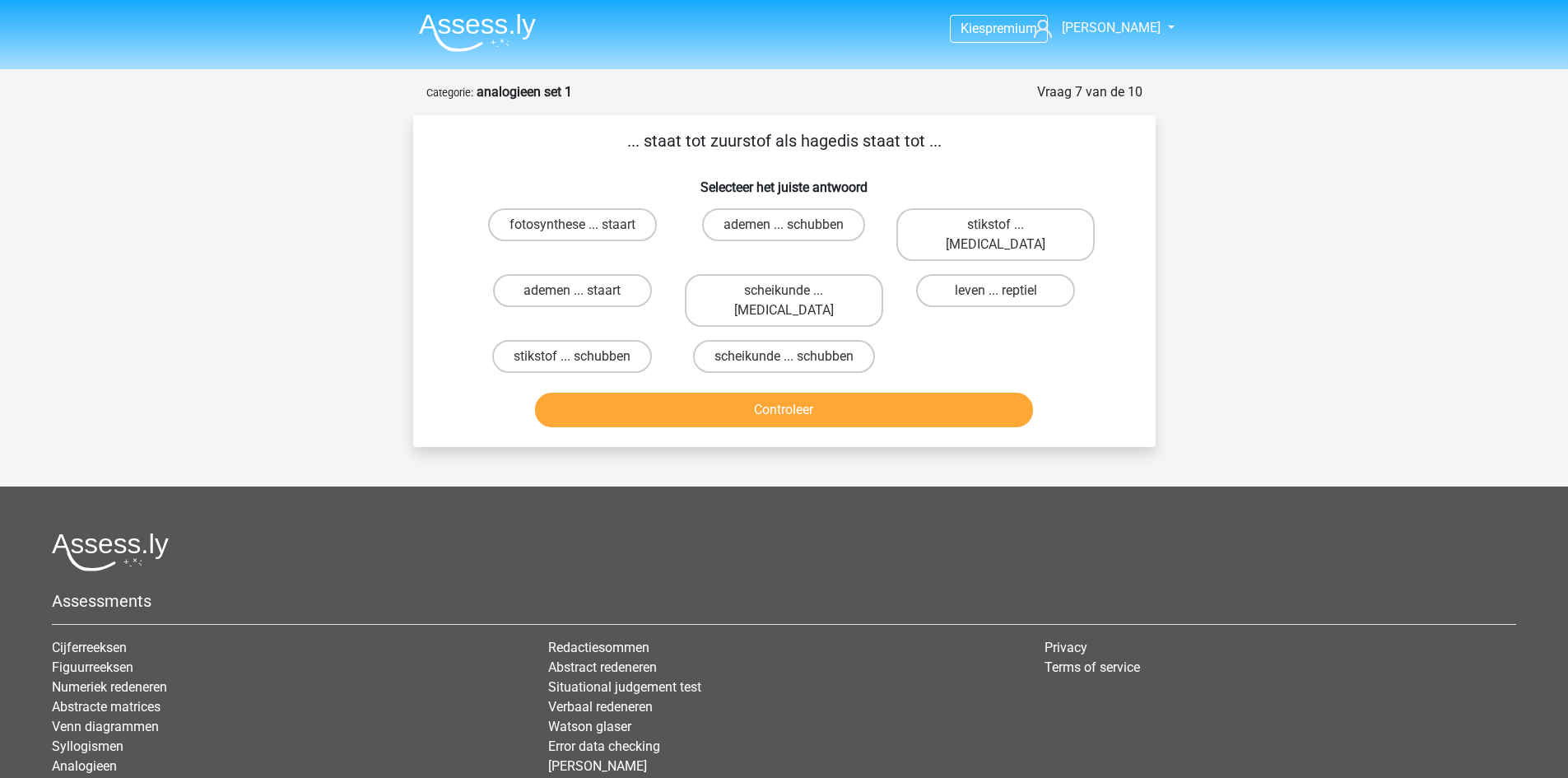
click at [1222, 333] on div "Kies premium Robin robinlaura@live.nl" at bounding box center [784, 461] width 1568 height 921
click at [597, 225] on label "fotosynthese ... staart" at bounding box center [573, 224] width 168 height 33
click at [582, 225] on input "fotosynthese ... staart" at bounding box center [577, 229] width 11 height 11
radio input "true"
click at [809, 393] on button "Controleer" at bounding box center [784, 410] width 498 height 35
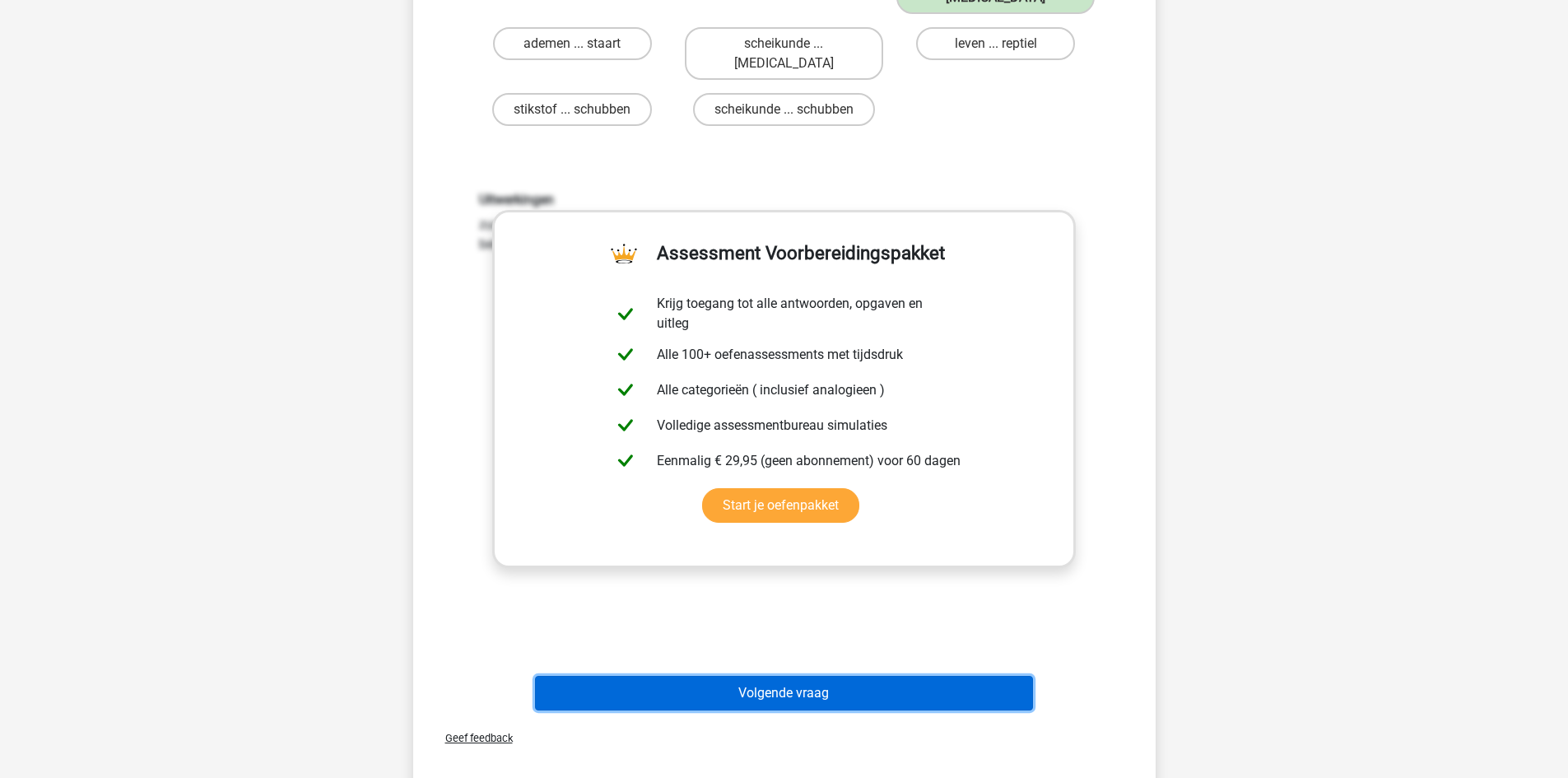
drag, startPoint x: 891, startPoint y: 651, endPoint x: 905, endPoint y: 642, distance: 16.6
click at [891, 676] on button "Volgende vraag" at bounding box center [784, 694] width 498 height 35
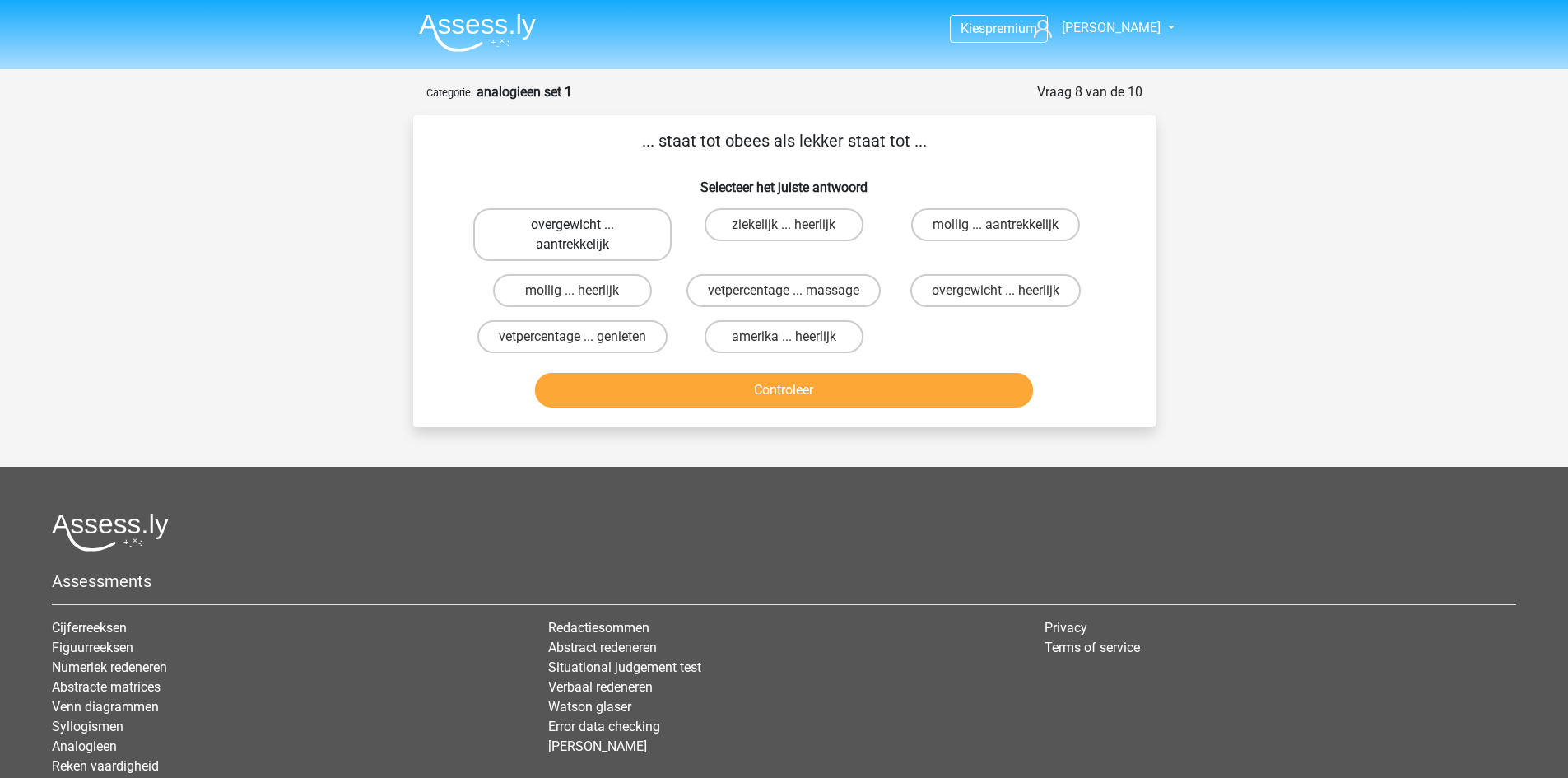
click at [608, 244] on label "overgewicht ... aantrekkelijk" at bounding box center [572, 234] width 198 height 52
click at [582, 235] on input "overgewicht ... aantrekkelijk" at bounding box center [577, 229] width 11 height 11
radio input "true"
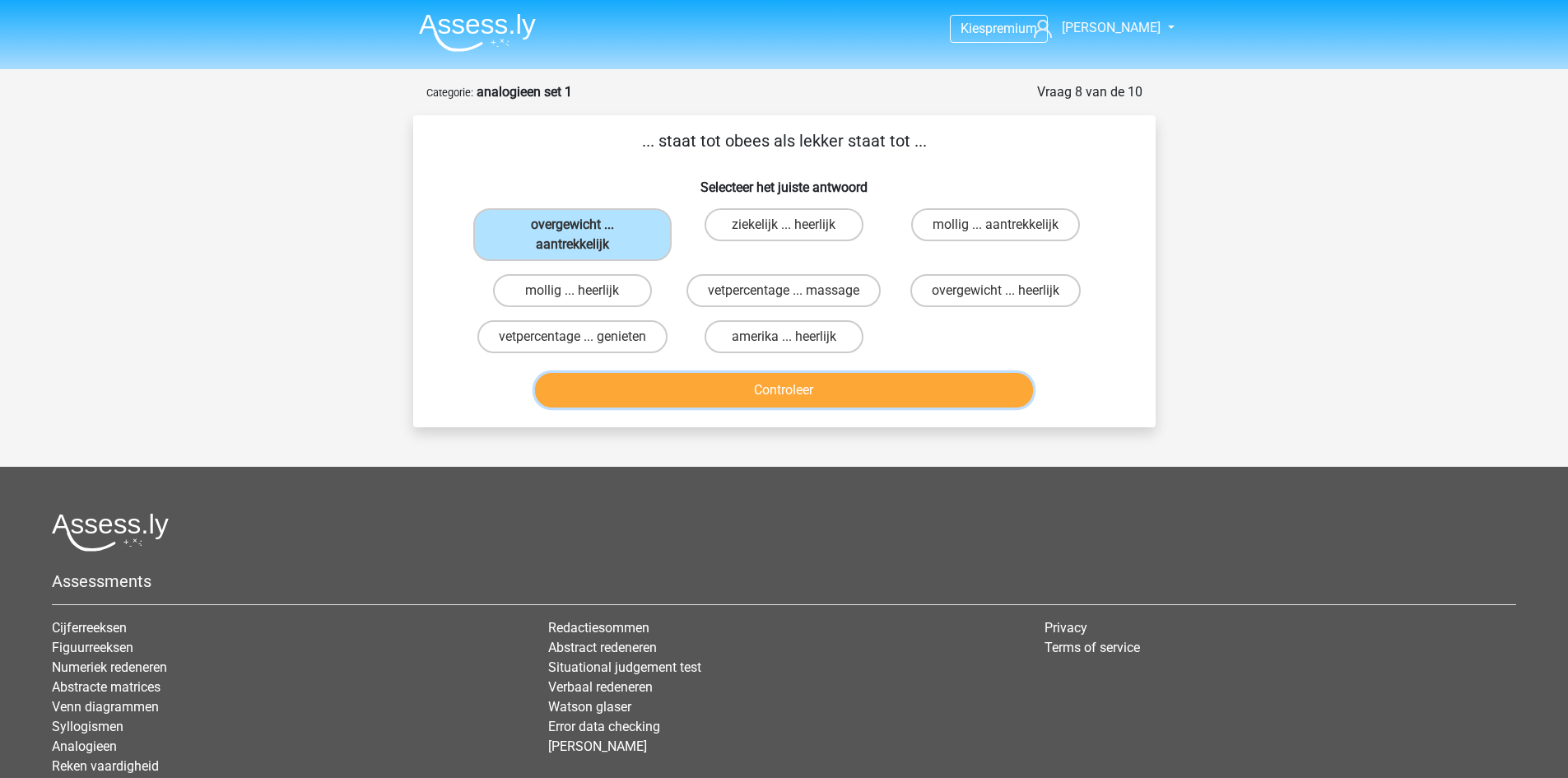
click at [826, 396] on button "Controleer" at bounding box center [784, 390] width 498 height 35
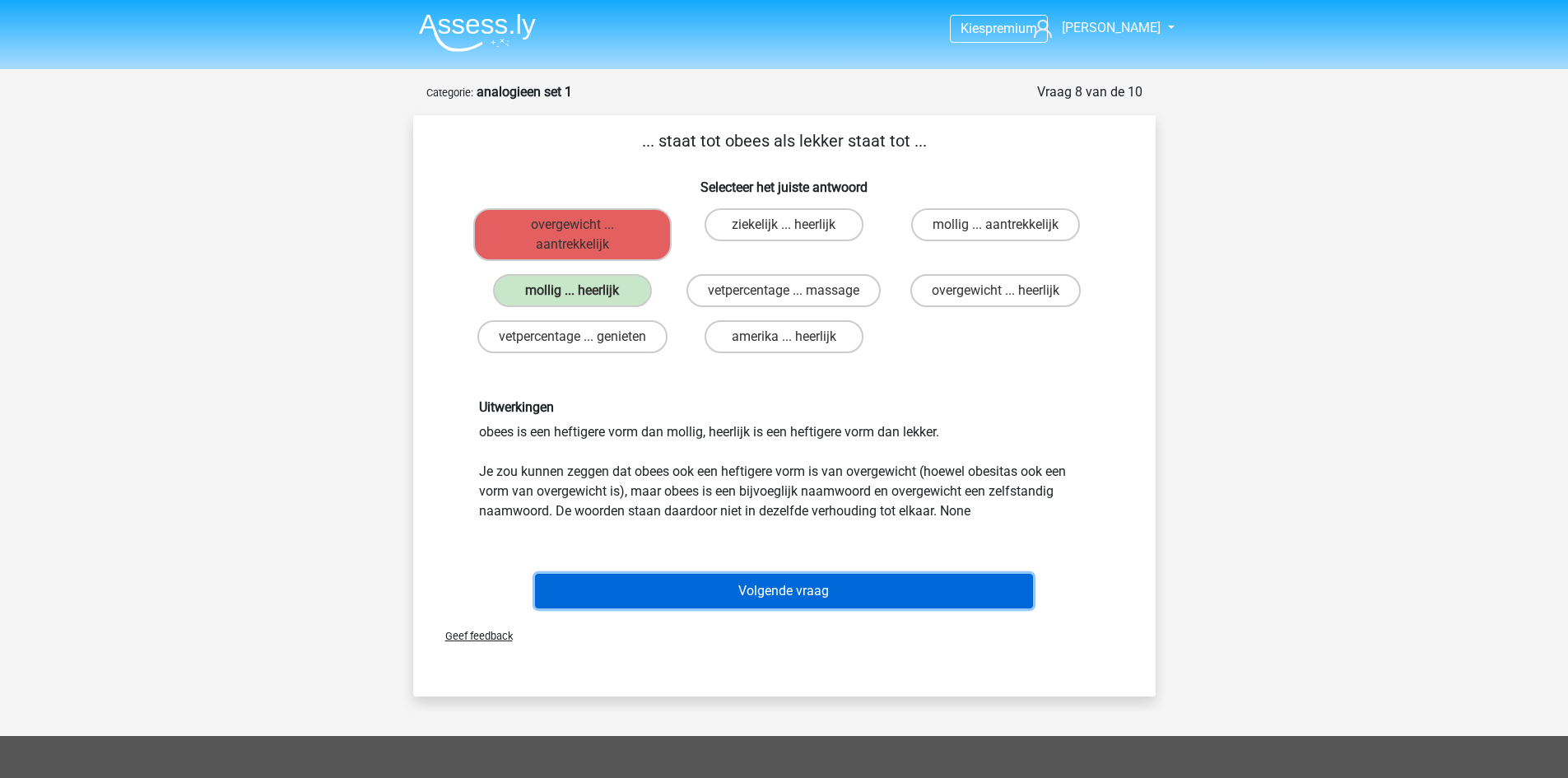
click at [806, 588] on button "Volgende vraag" at bounding box center [784, 591] width 498 height 35
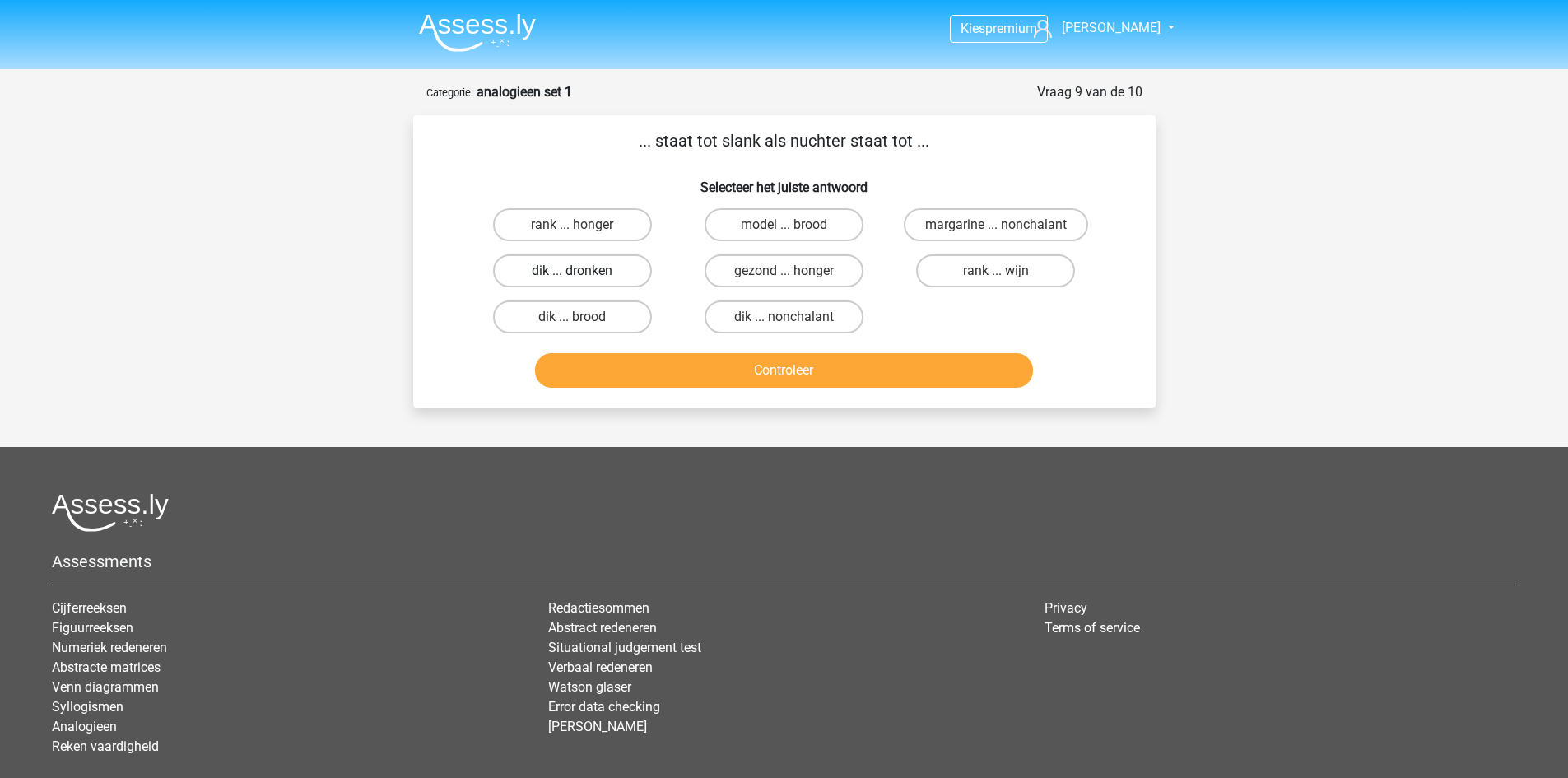
click at [577, 260] on label "dik ... dronken" at bounding box center [573, 271] width 159 height 33
click at [577, 271] on input "dik ... dronken" at bounding box center [577, 276] width 11 height 11
radio input "true"
click at [791, 365] on button "Controleer" at bounding box center [784, 371] width 498 height 35
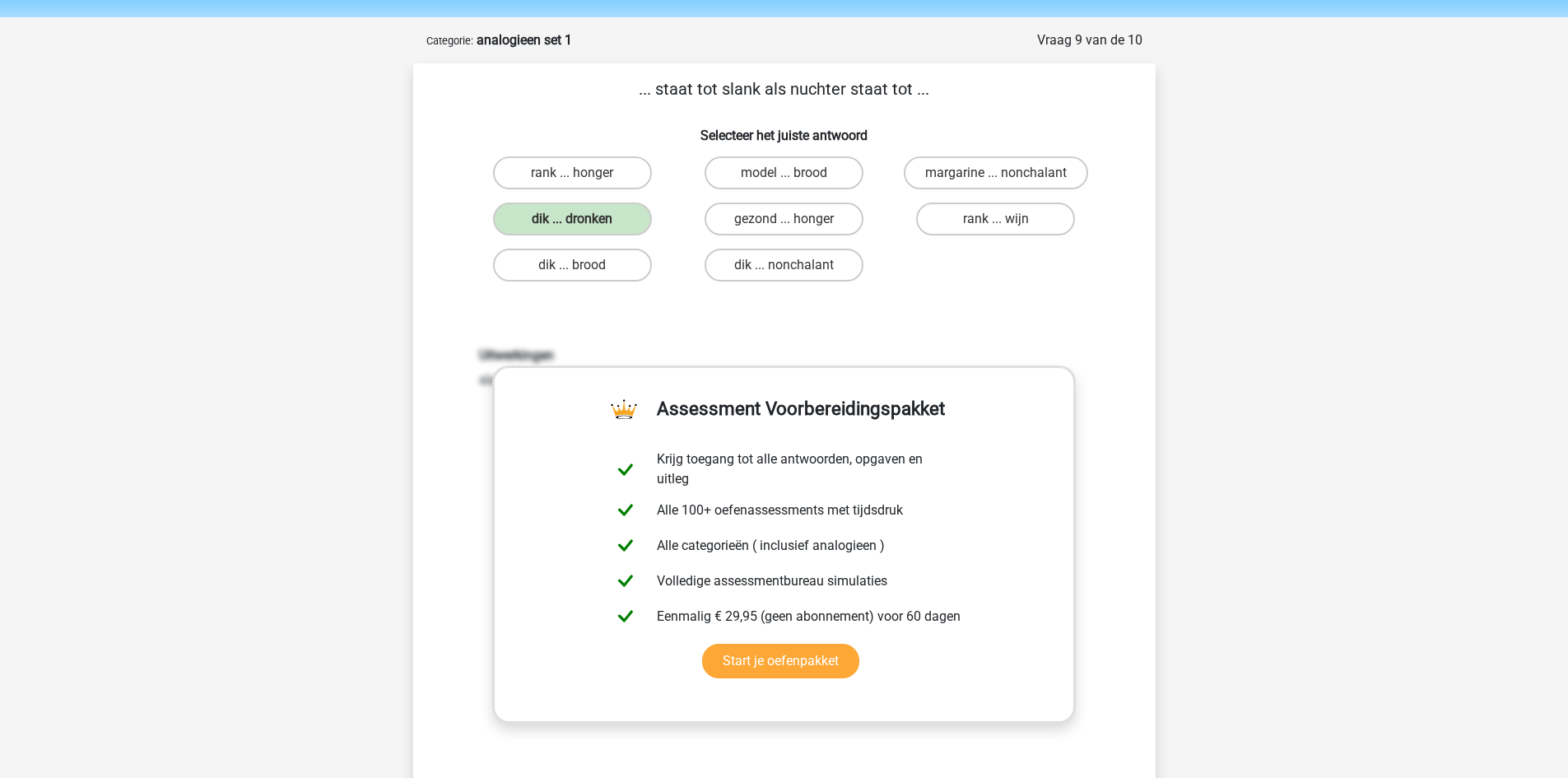
scroll to position [329, 0]
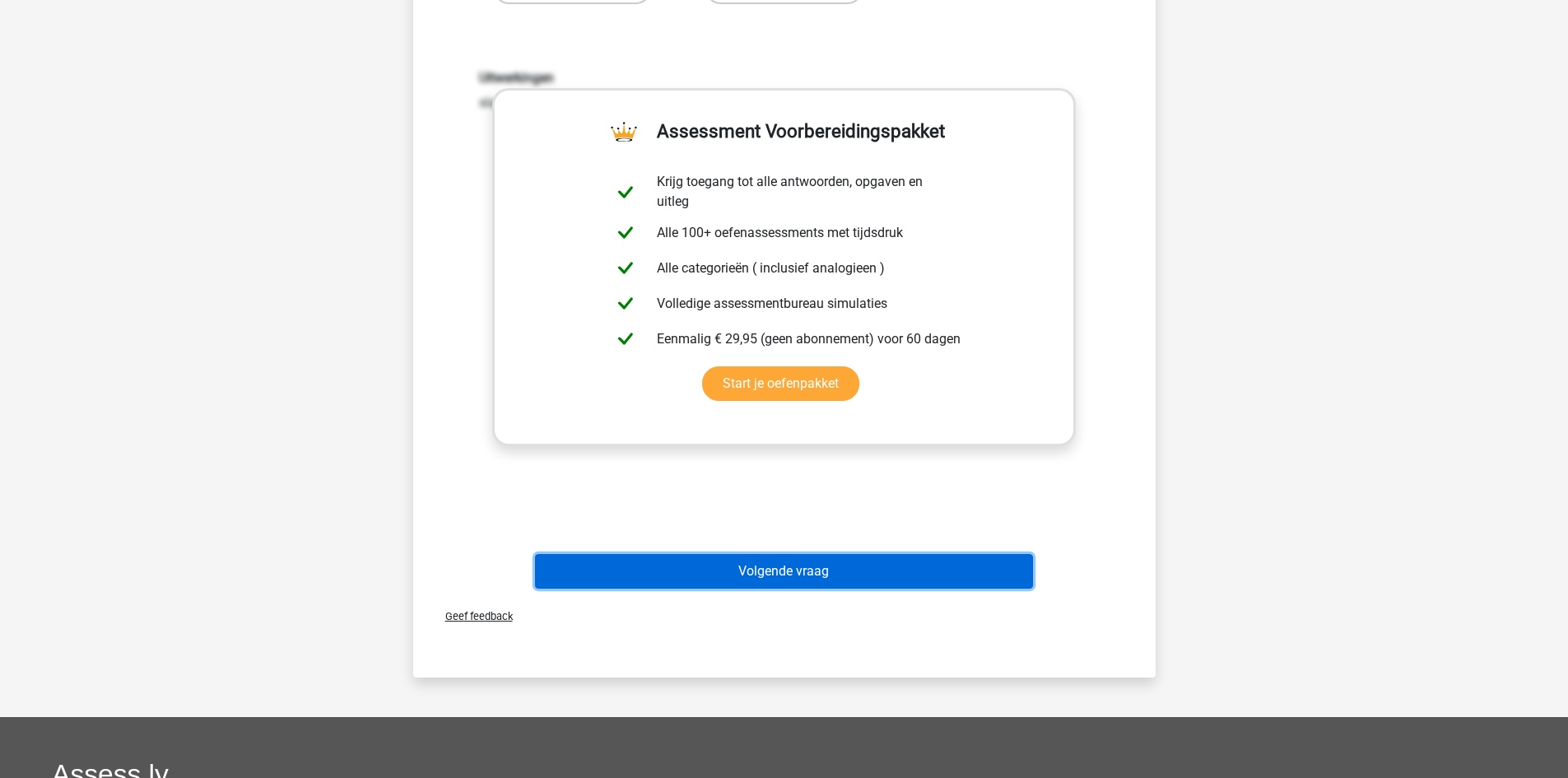
click at [825, 572] on button "Volgende vraag" at bounding box center [784, 572] width 498 height 35
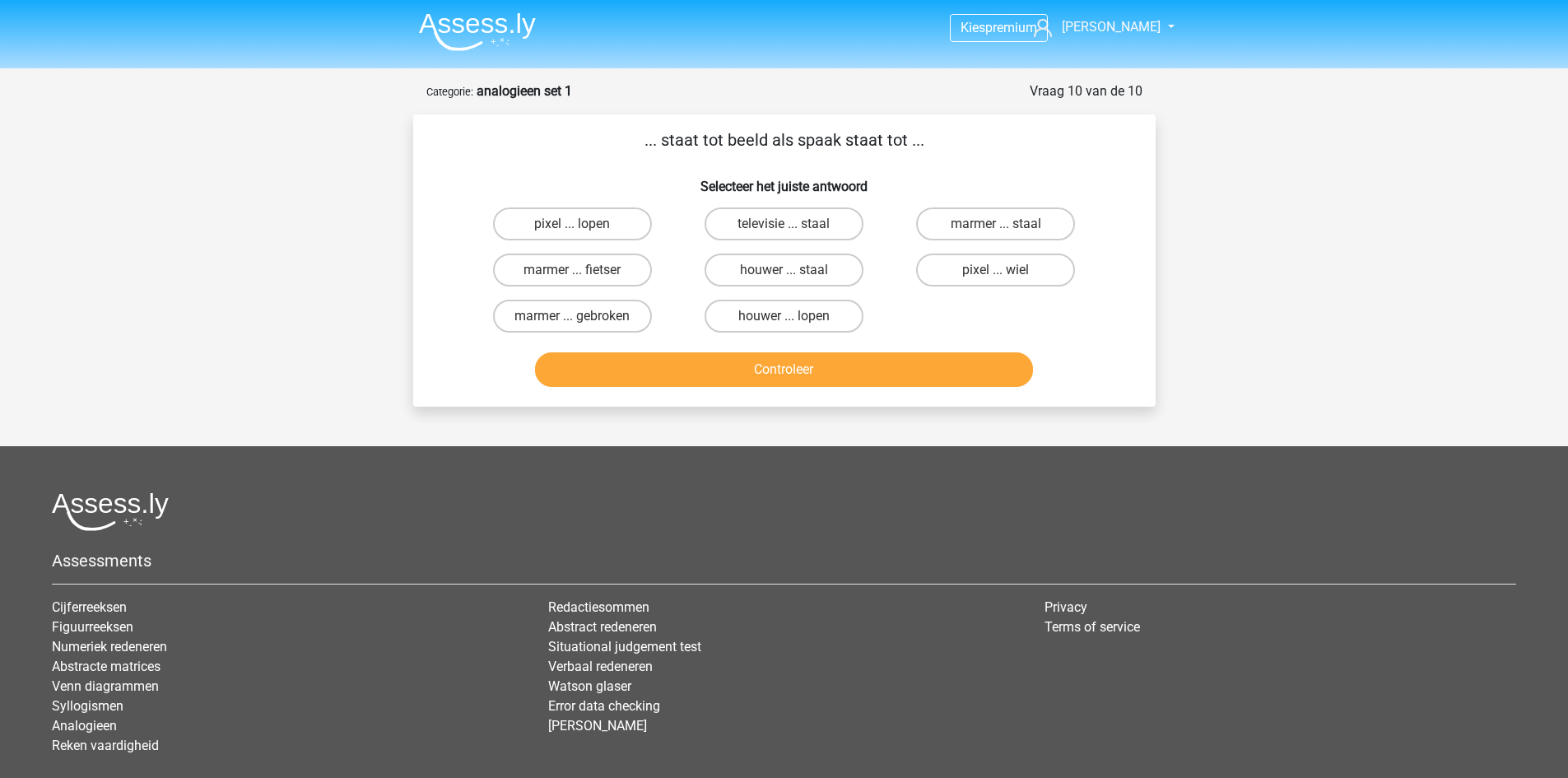
scroll to position [0, 0]
click at [1002, 273] on input "pixel ... wiel" at bounding box center [1001, 276] width 11 height 11
radio input "true"
click at [812, 378] on button "Controleer" at bounding box center [784, 371] width 498 height 35
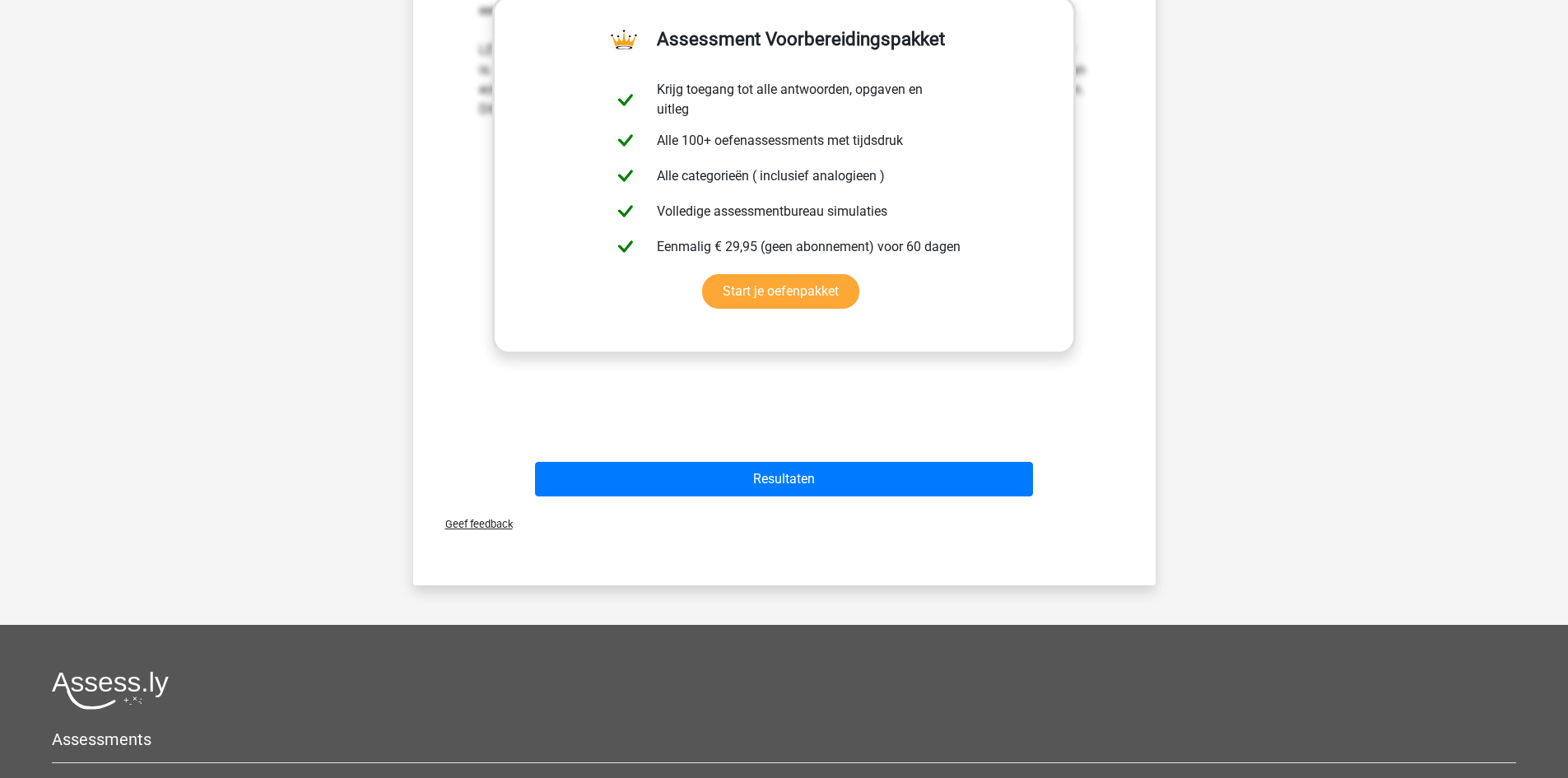
scroll to position [494, 0]
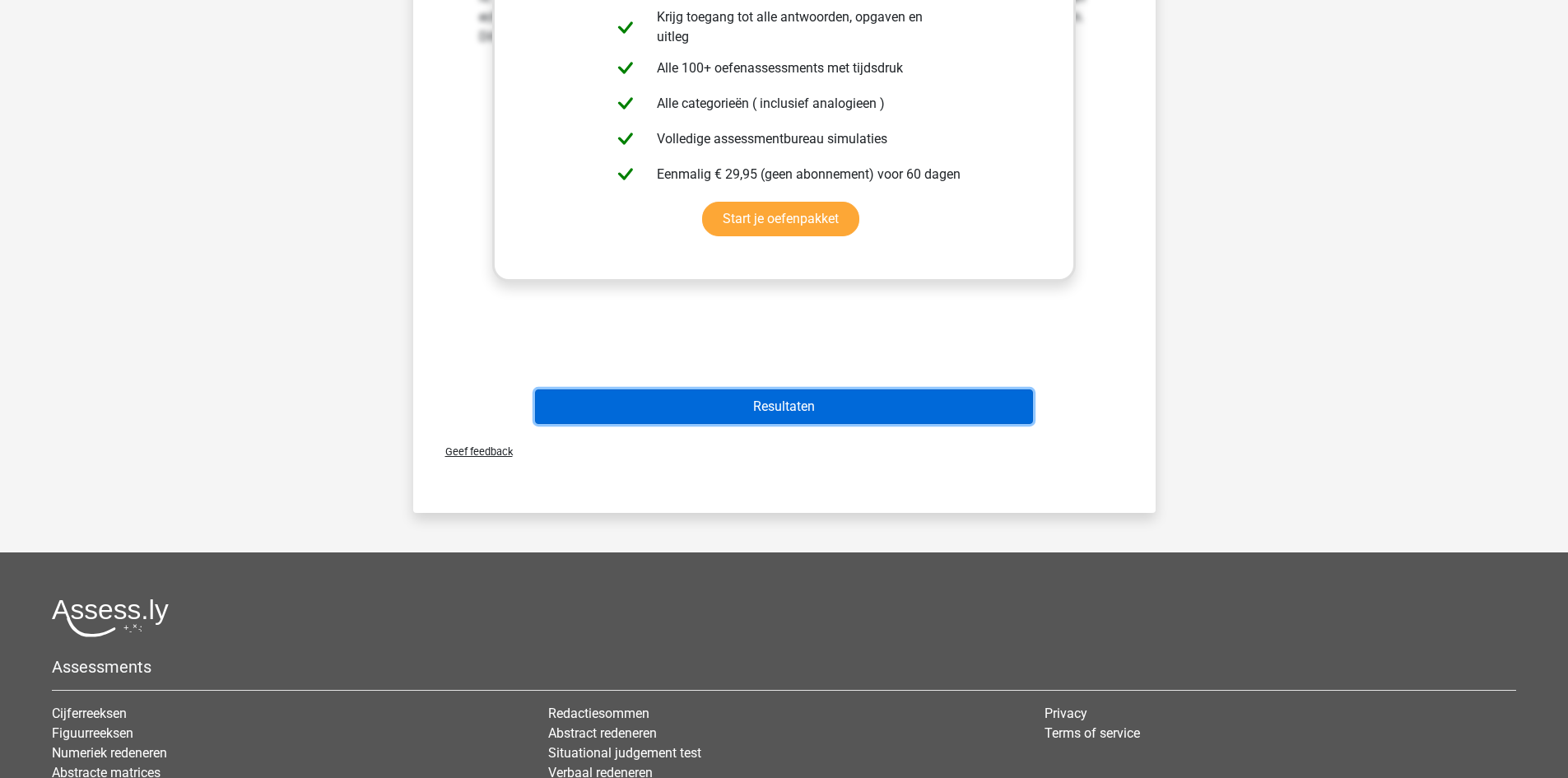
click at [801, 411] on button "Resultaten" at bounding box center [784, 407] width 498 height 35
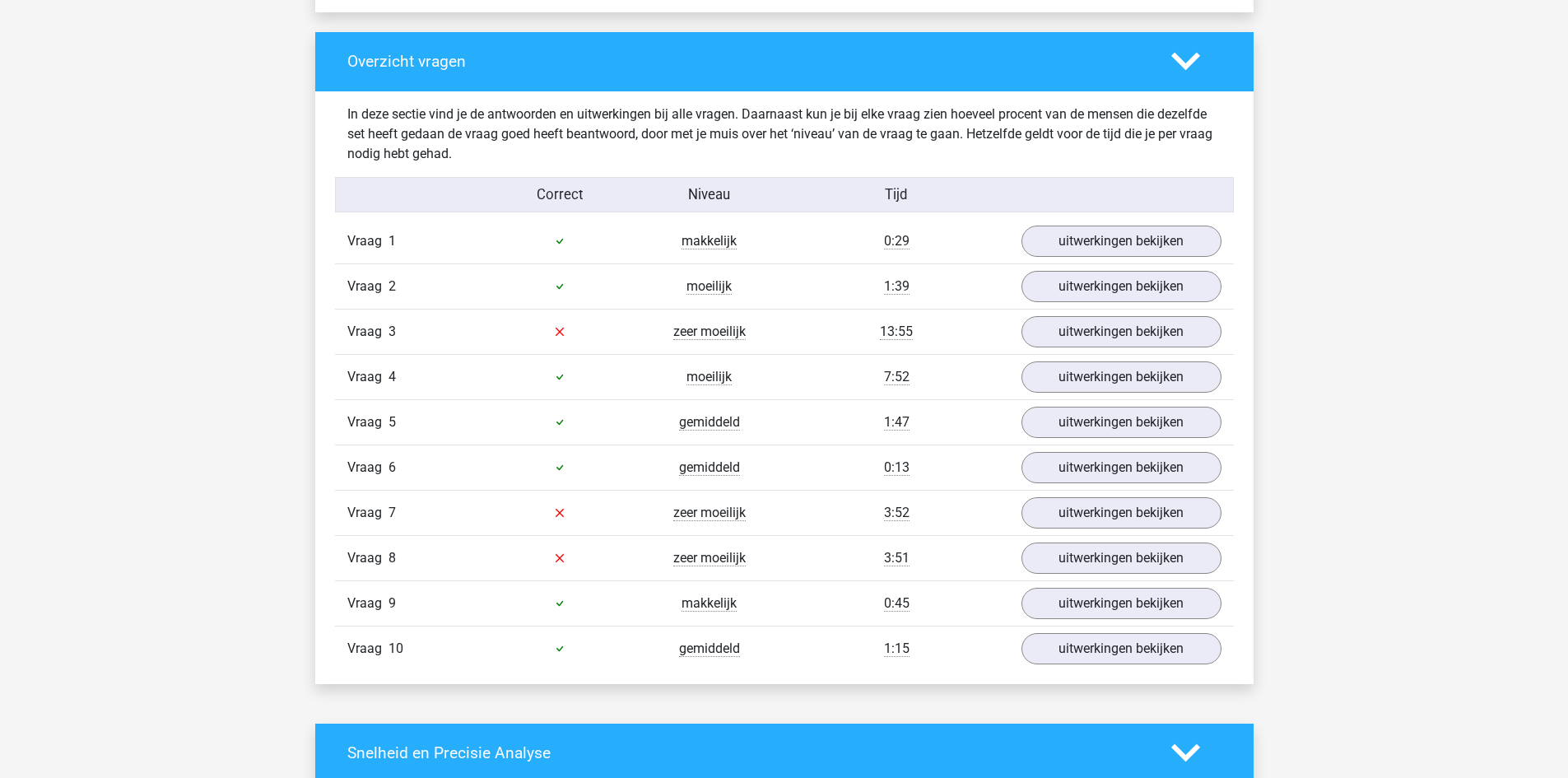
scroll to position [1235, 0]
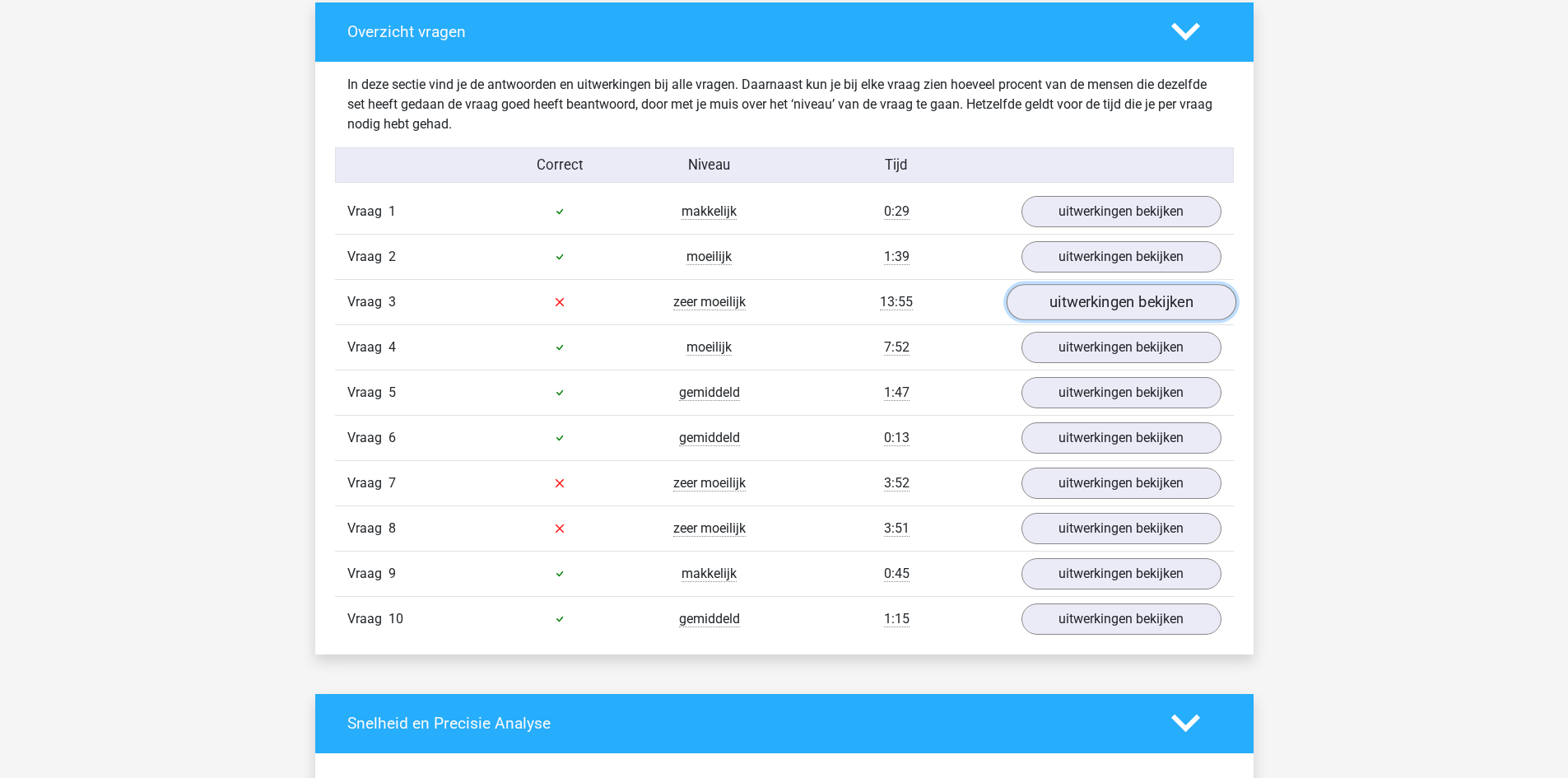
click at [1179, 307] on link "uitwerkingen bekijken" at bounding box center [1120, 302] width 229 height 36
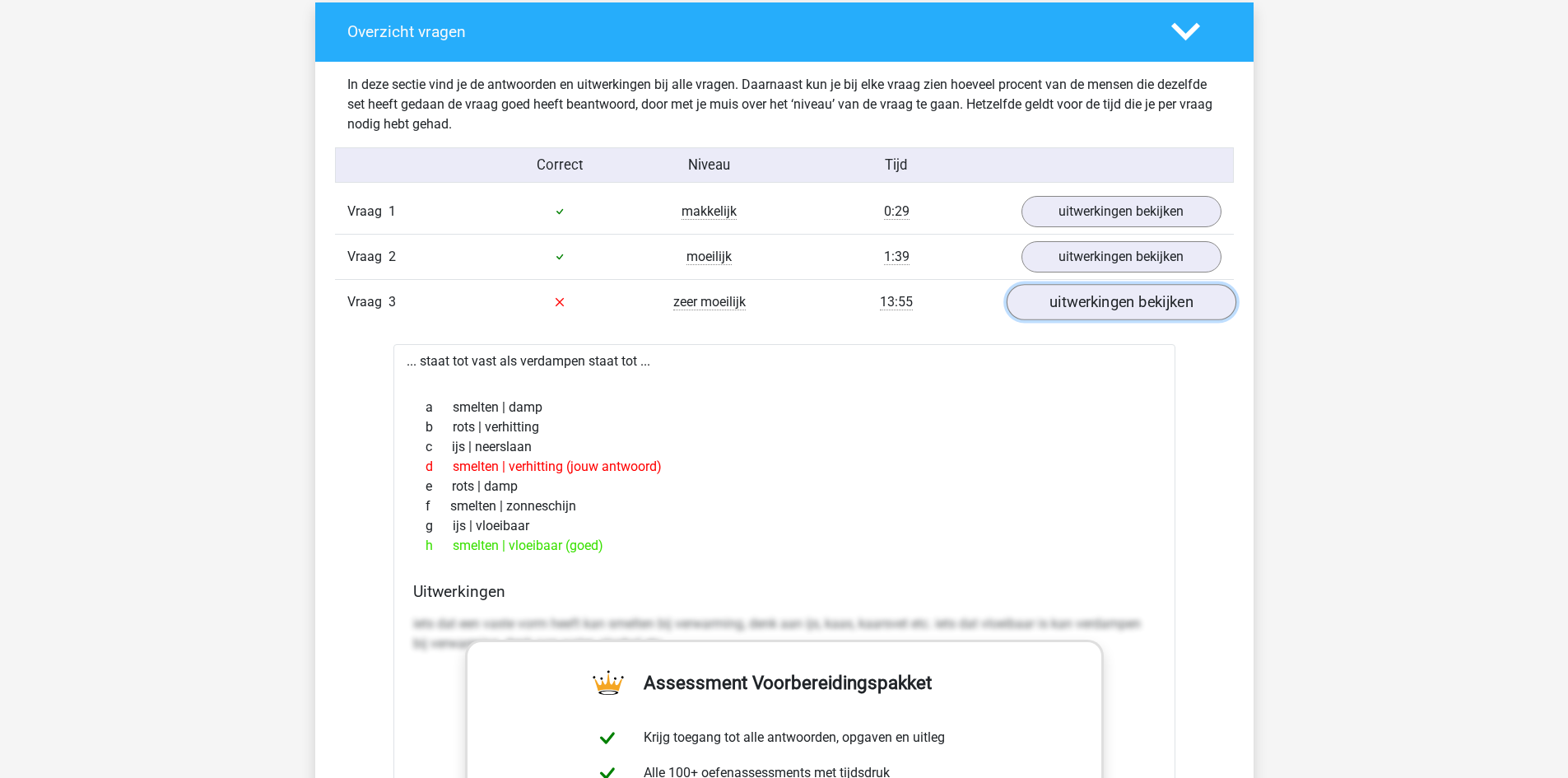
click at [1109, 301] on link "uitwerkingen bekijken" at bounding box center [1120, 302] width 229 height 36
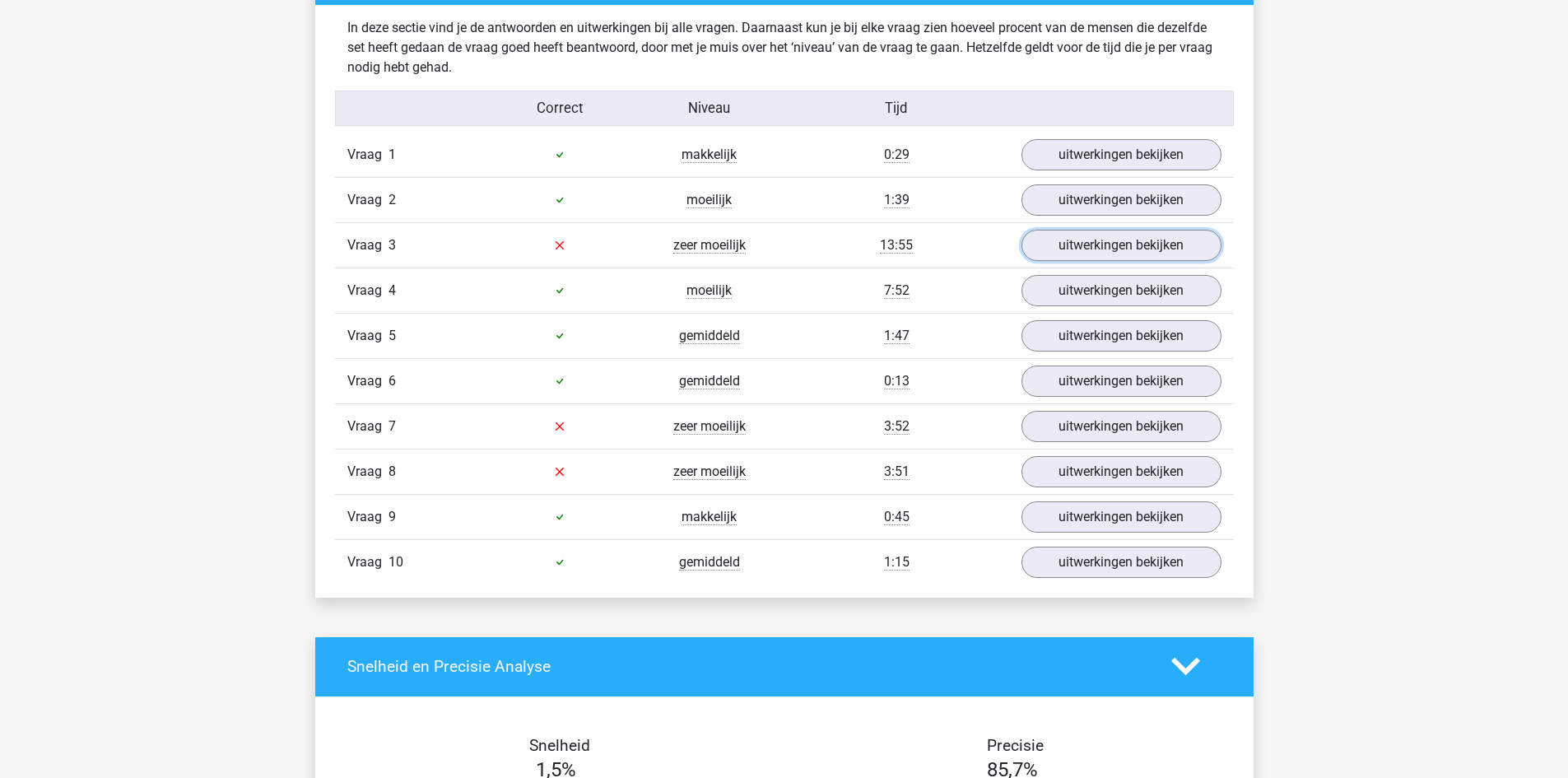
scroll to position [1318, 0]
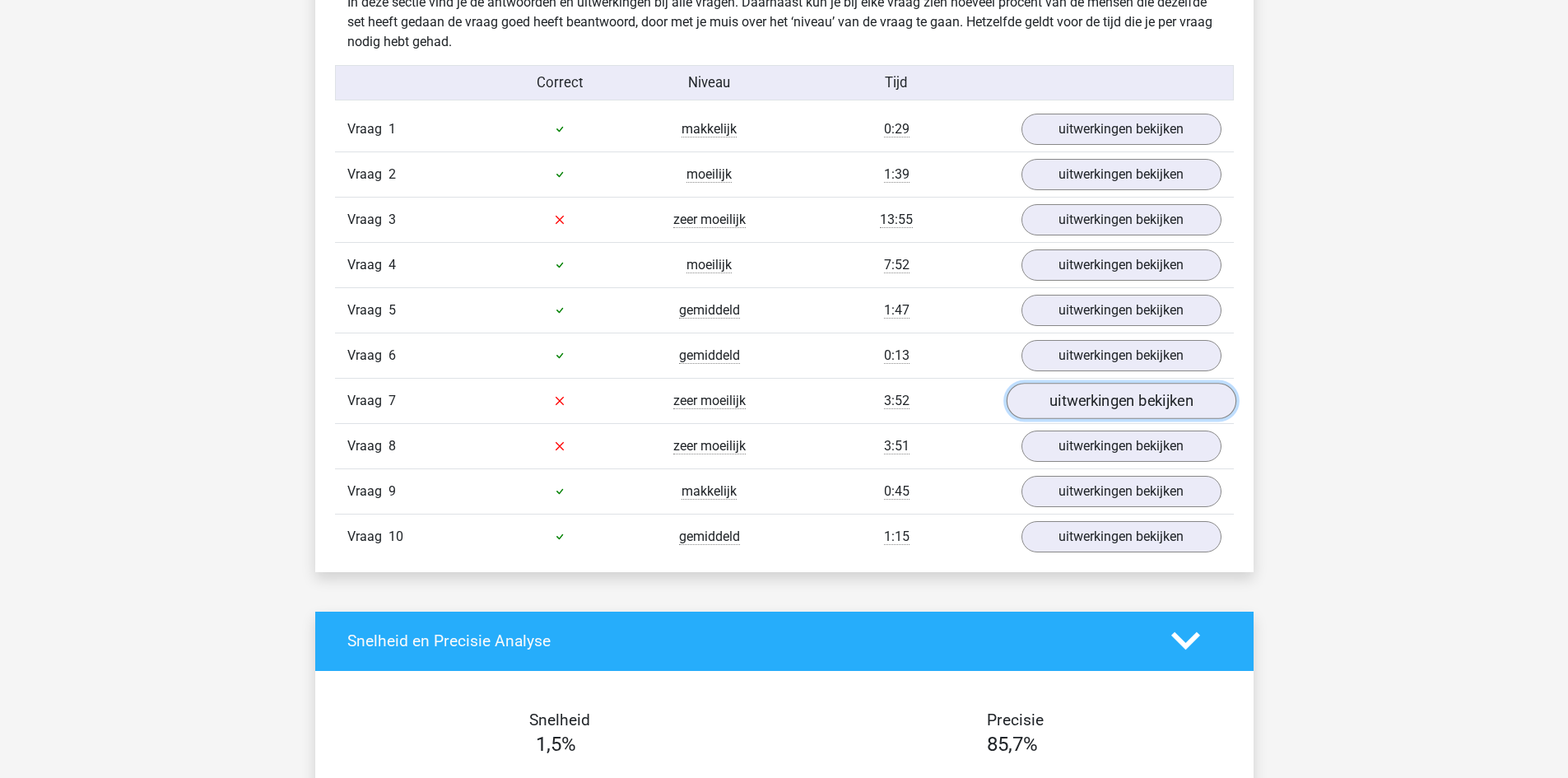
click at [1123, 404] on link "uitwerkingen bekijken" at bounding box center [1120, 401] width 229 height 36
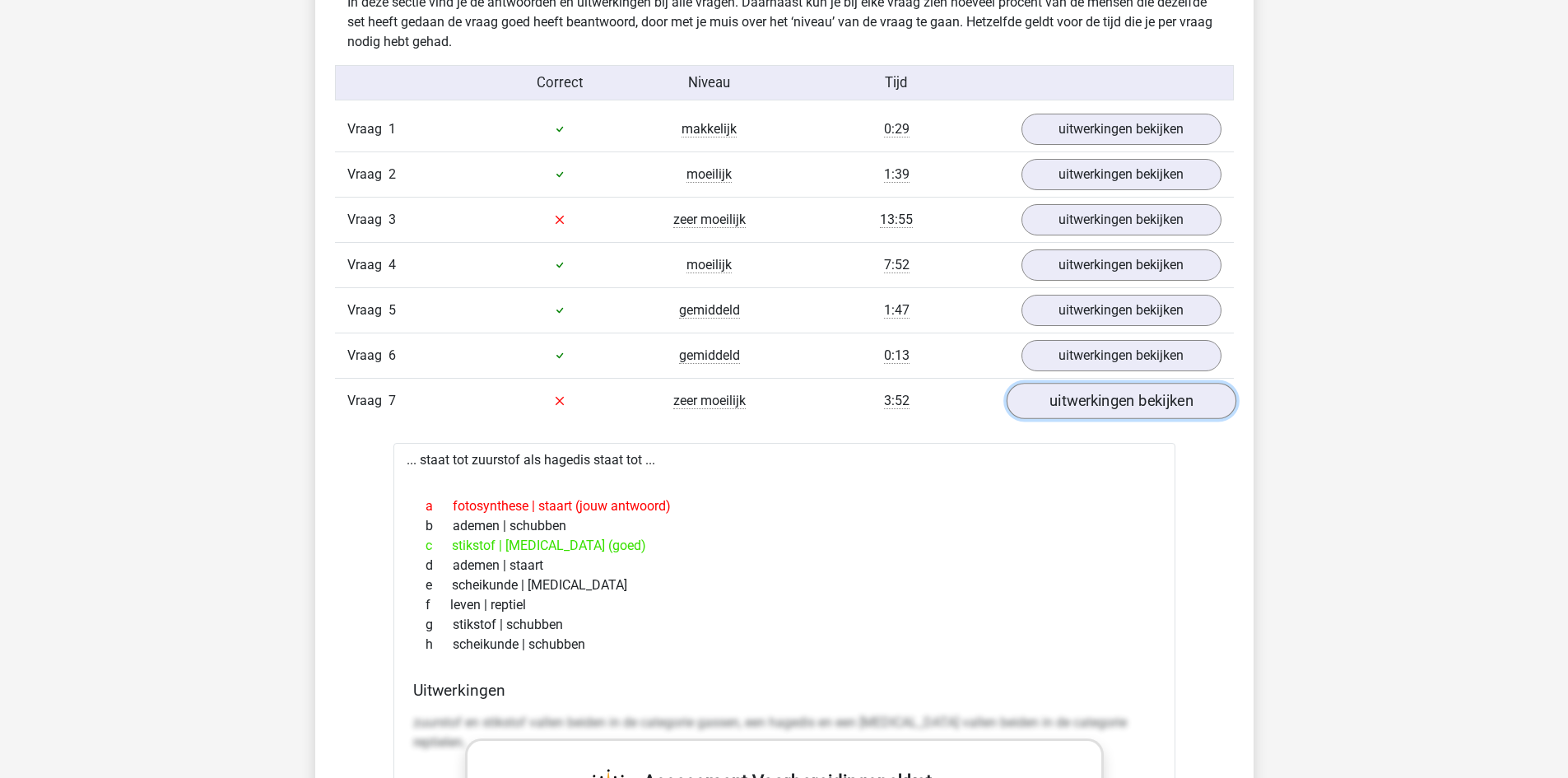
click at [1123, 404] on link "uitwerkingen bekijken" at bounding box center [1120, 401] width 229 height 36
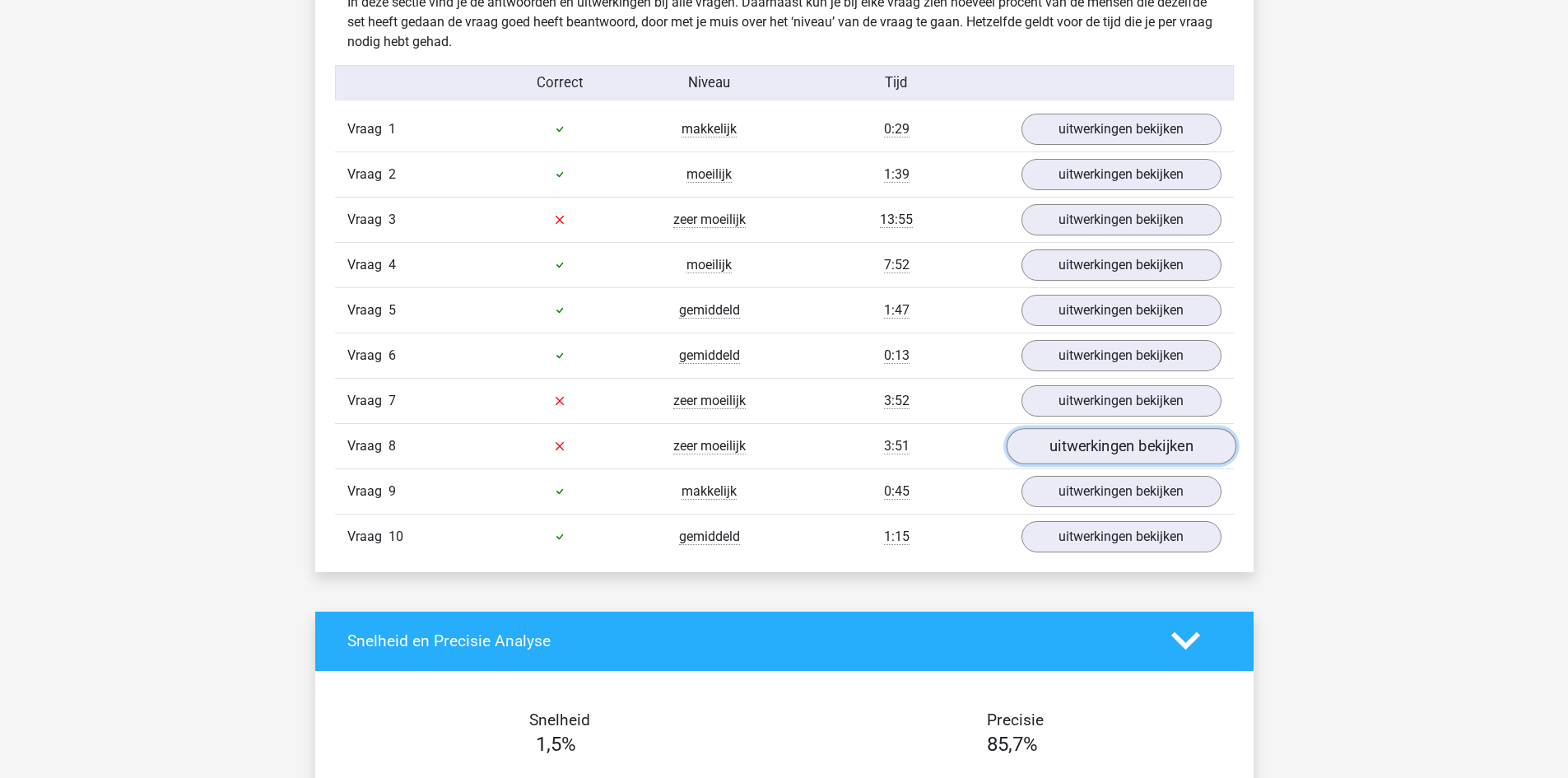
click at [1125, 449] on link "uitwerkingen bekijken" at bounding box center [1120, 445] width 229 height 36
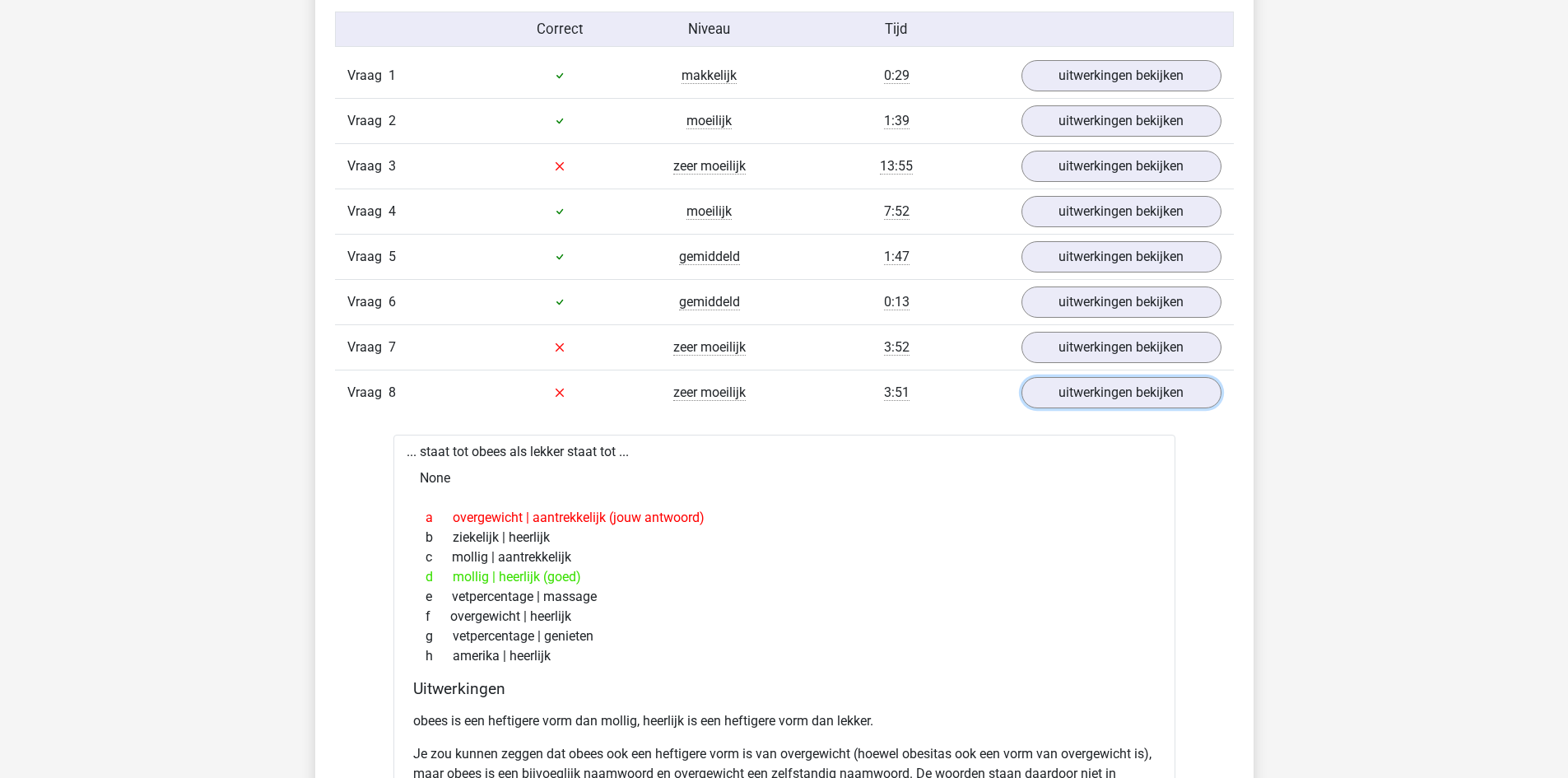
scroll to position [1482, 0]
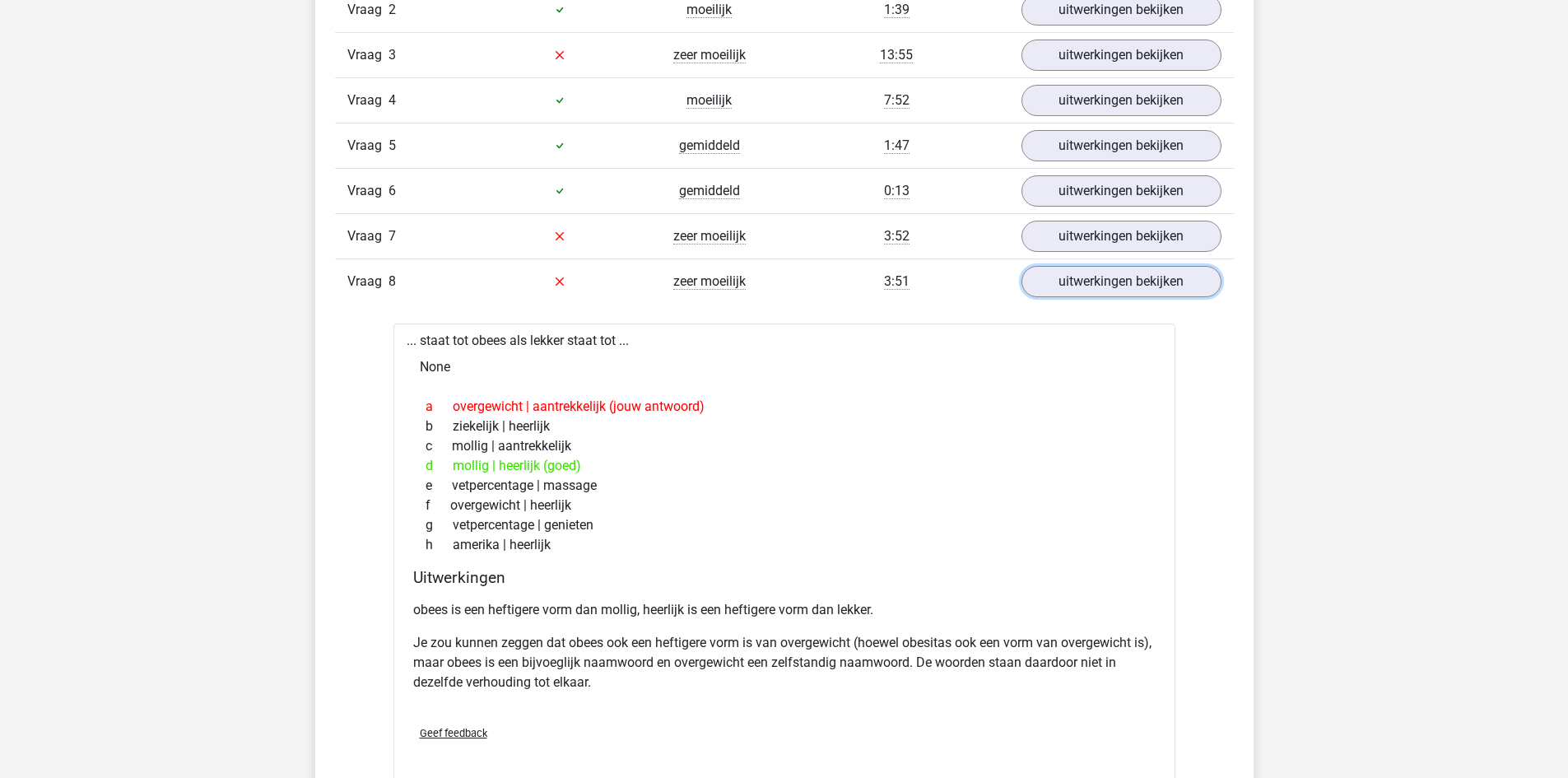
drag, startPoint x: 1131, startPoint y: 277, endPoint x: 1281, endPoint y: 347, distance: 165.5
click at [1130, 277] on link "uitwerkingen bekijken" at bounding box center [1121, 282] width 200 height 31
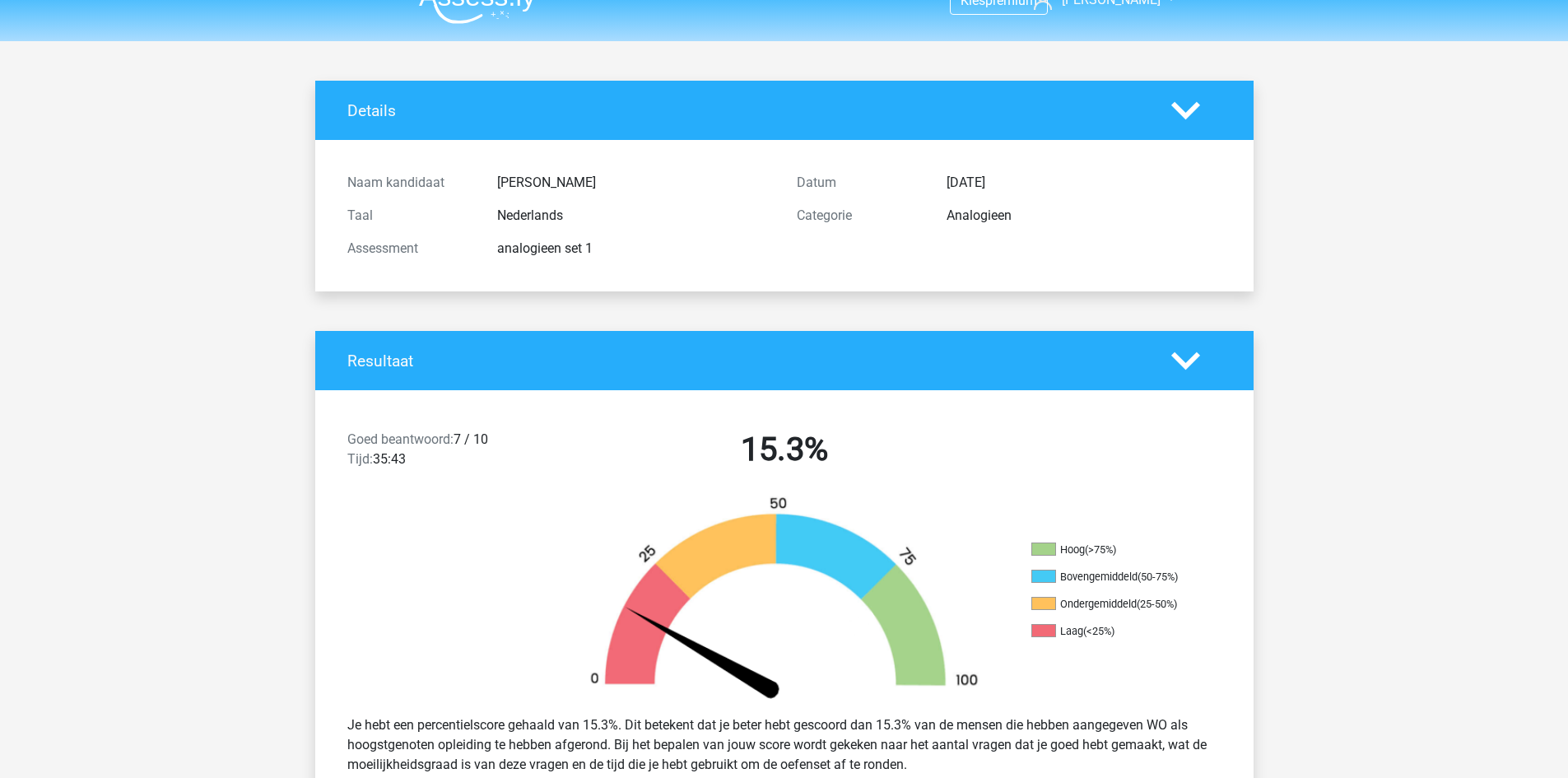
scroll to position [0, 0]
